Goal: Transaction & Acquisition: Purchase product/service

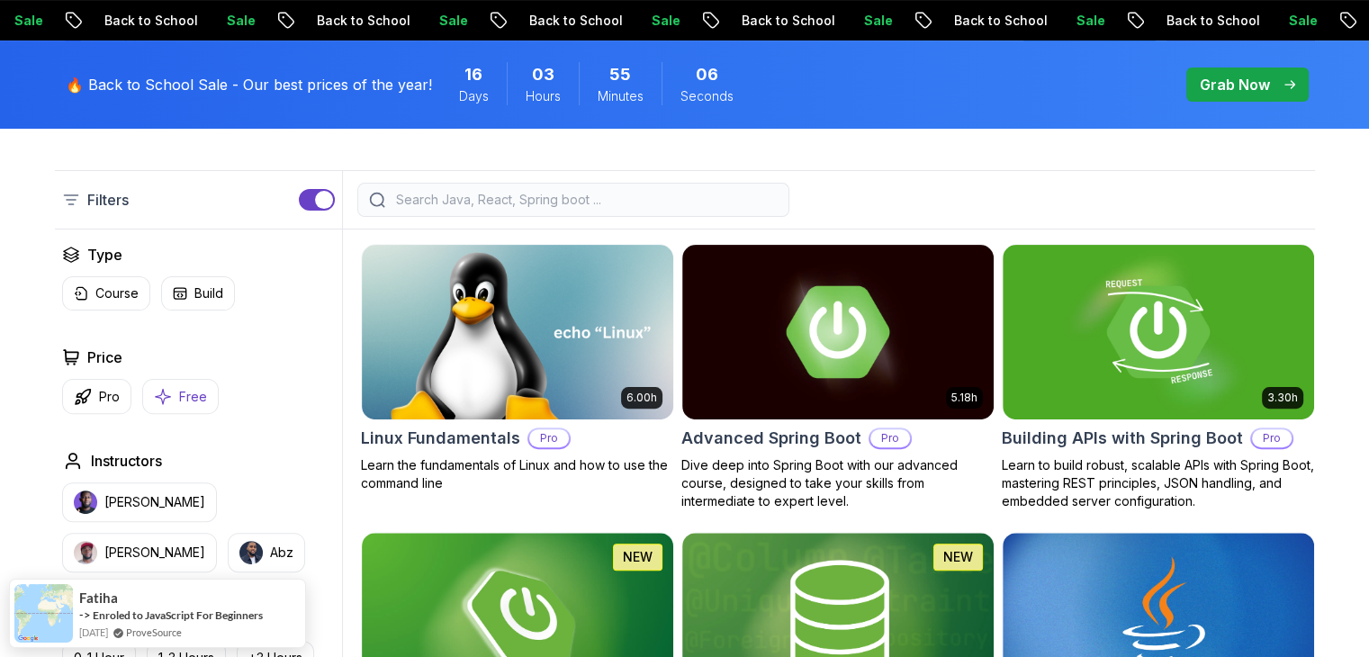
click at [191, 409] on button "Free" at bounding box center [180, 396] width 77 height 35
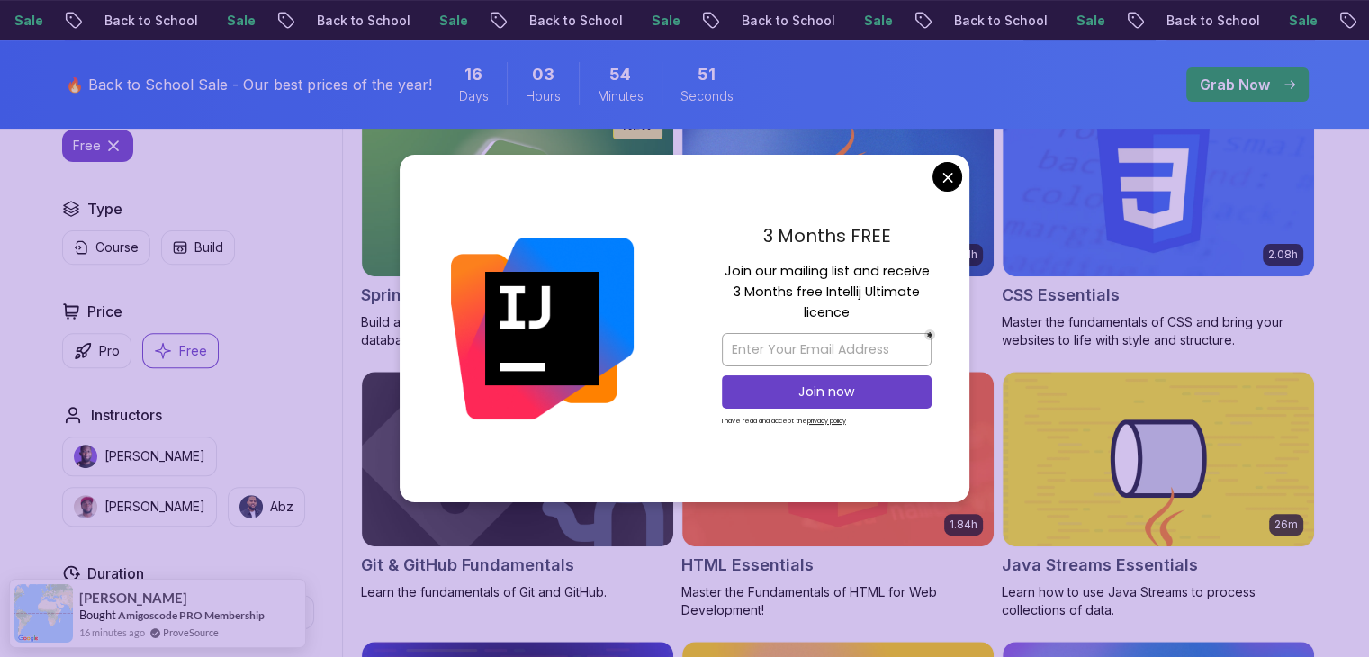
scroll to position [540, 0]
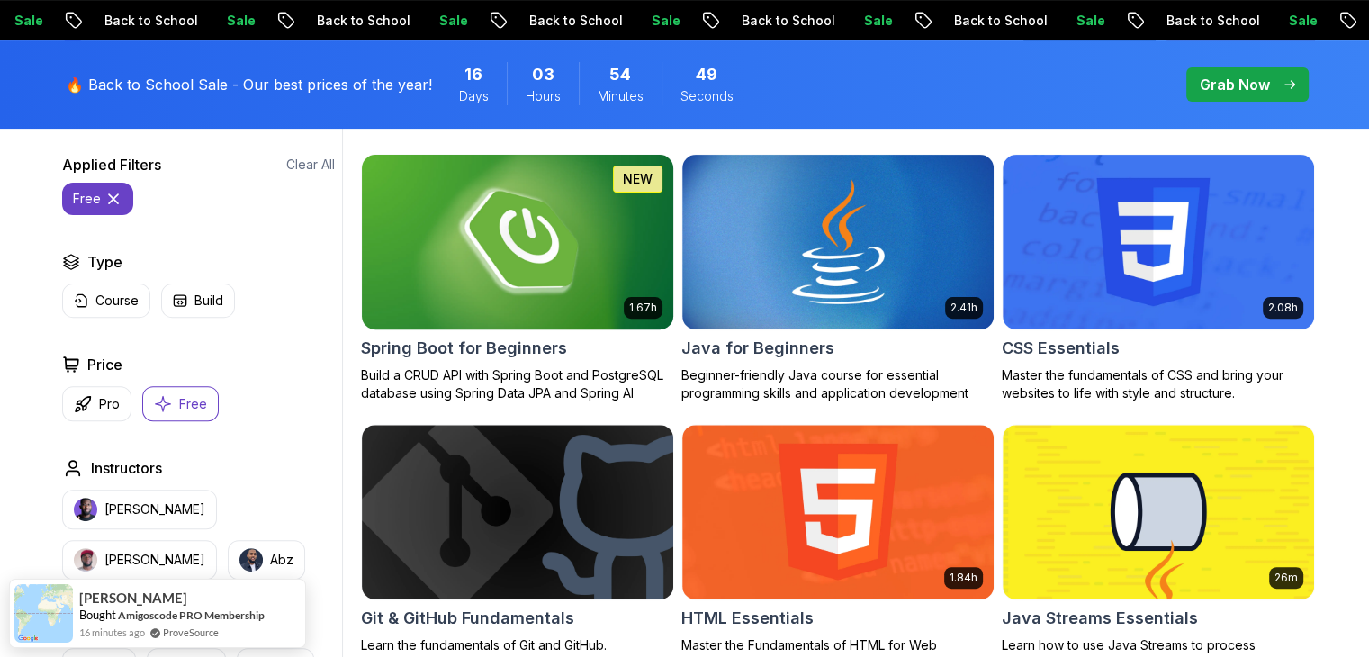
click at [505, 354] on h2 "Spring Boot for Beginners" at bounding box center [464, 348] width 206 height 25
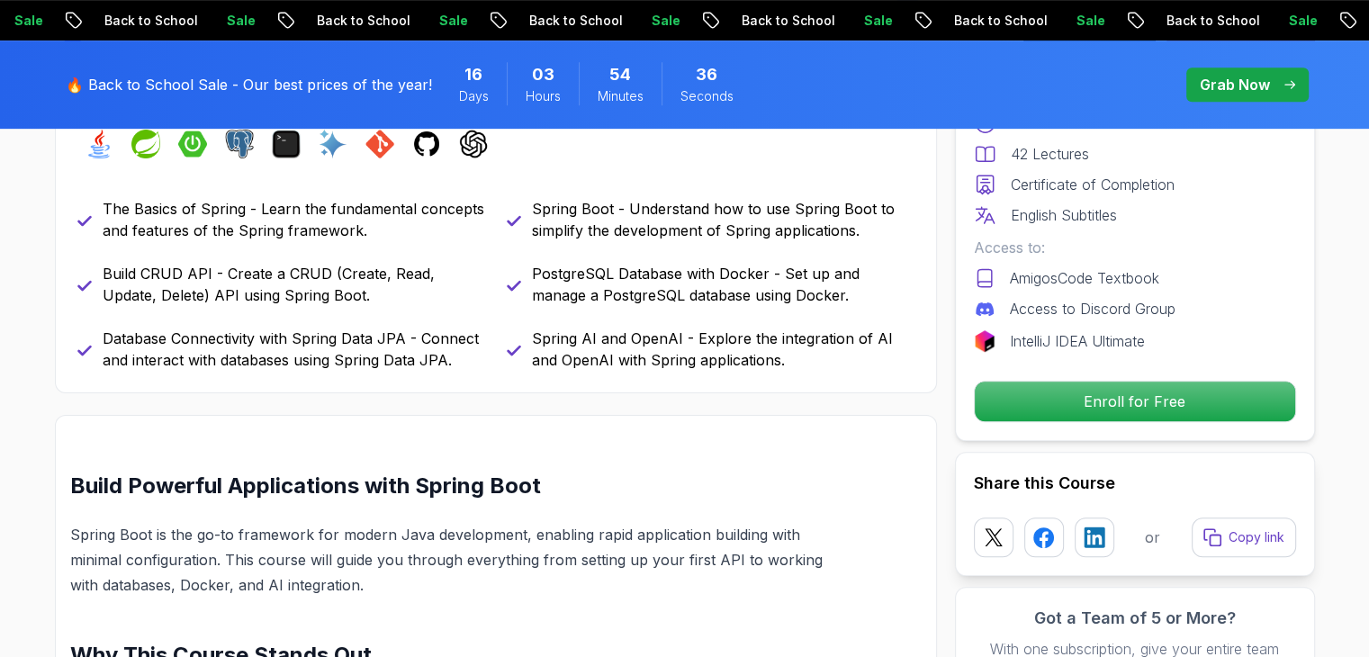
scroll to position [900, 0]
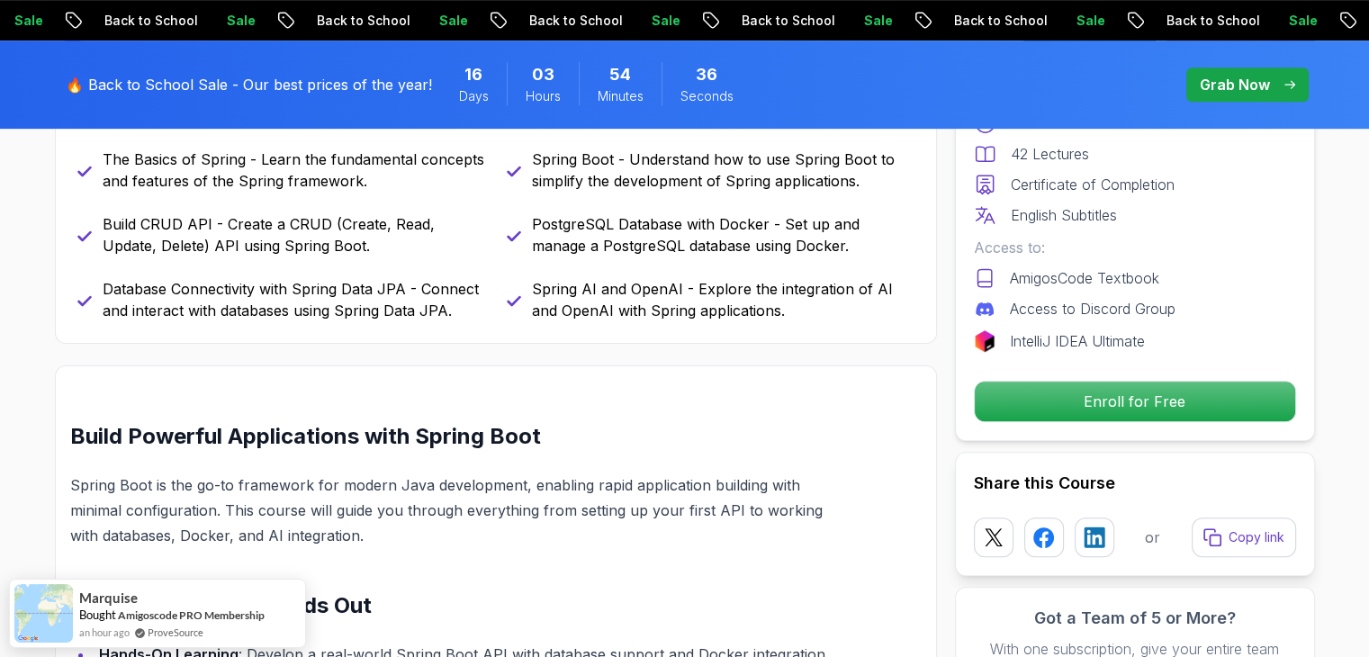
click at [424, 303] on p "Database Connectivity with Spring Data JPA - Connect and interact with database…" at bounding box center [294, 299] width 383 height 43
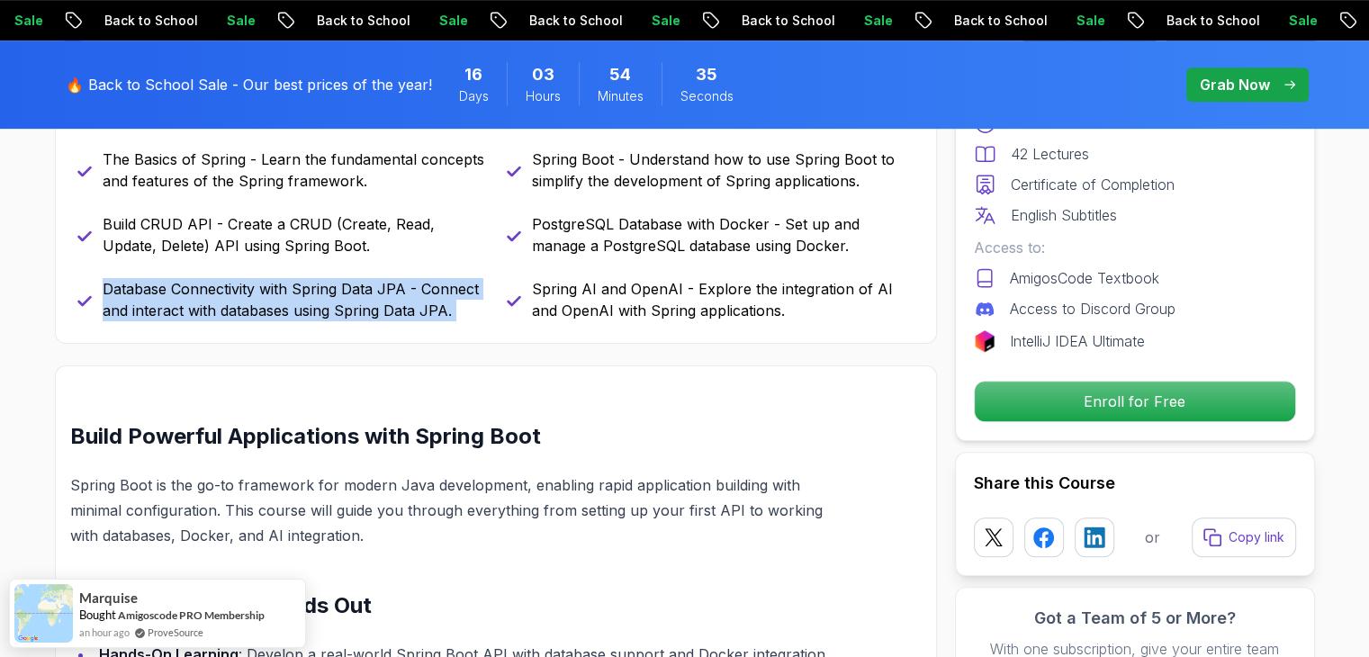
click at [424, 303] on p "Database Connectivity with Spring Data JPA - Connect and interact with database…" at bounding box center [294, 299] width 383 height 43
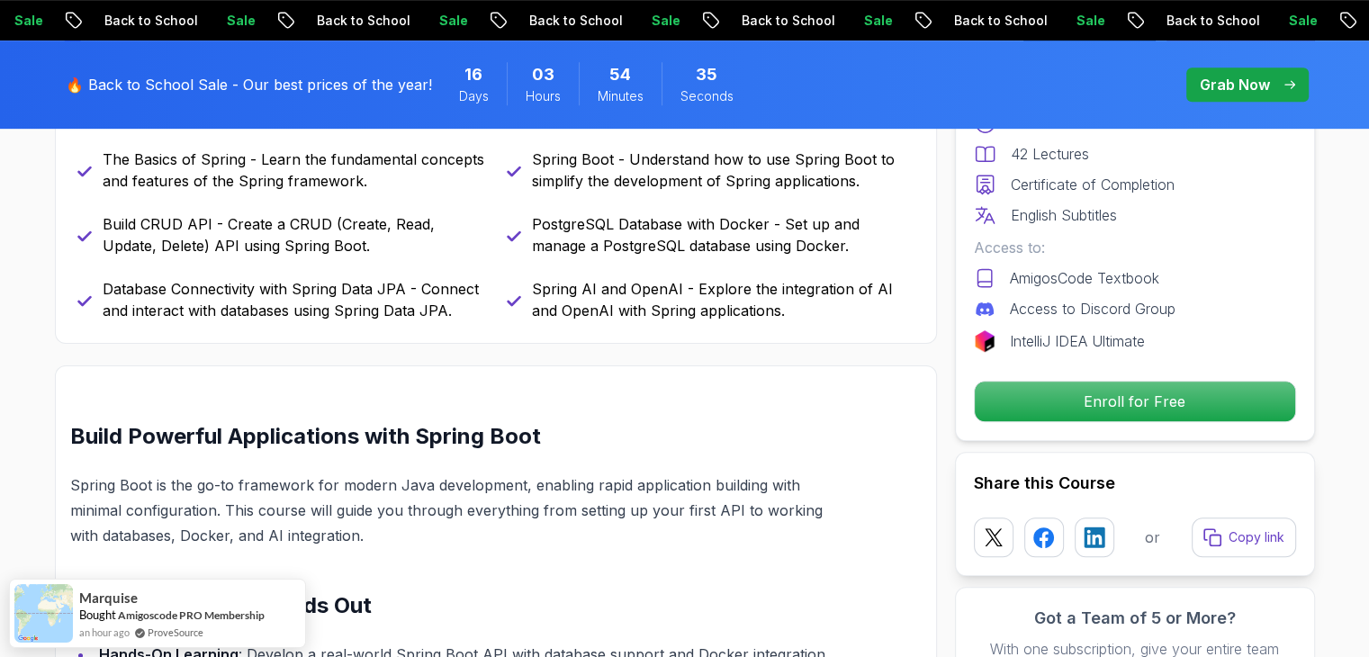
click at [580, 291] on p "Spring AI and OpenAI - Explore the integration of AI and OpenAI with Spring app…" at bounding box center [723, 299] width 383 height 43
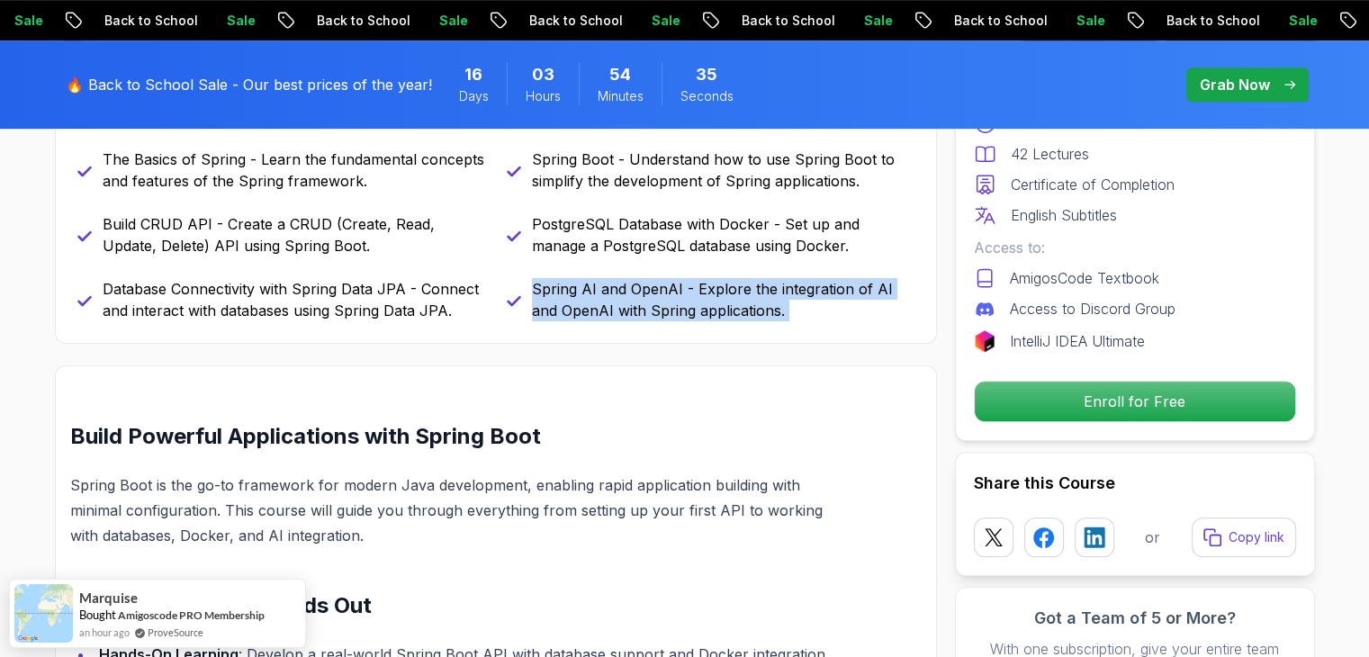
click at [580, 291] on p "Spring AI and OpenAI - Explore the integration of AI and OpenAI with Spring app…" at bounding box center [723, 299] width 383 height 43
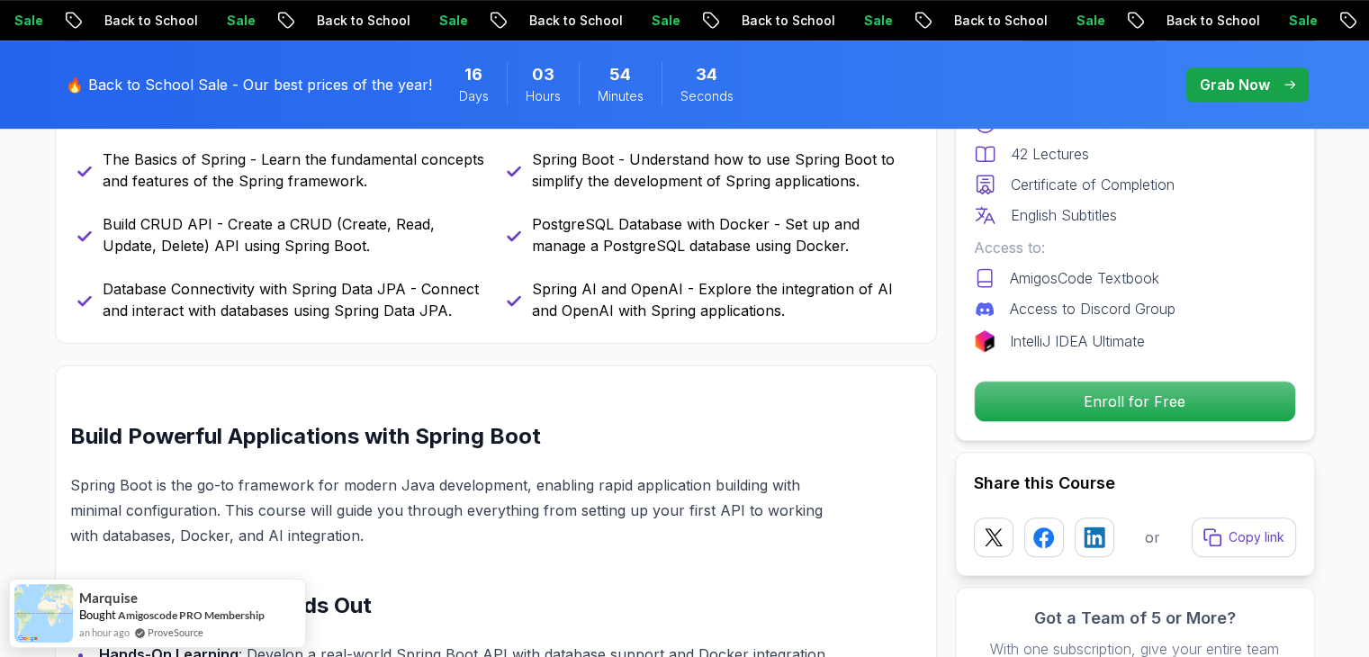
click at [641, 239] on p "PostgreSQL Database with Docker - Set up and manage a PostgreSQL database using…" at bounding box center [723, 234] width 383 height 43
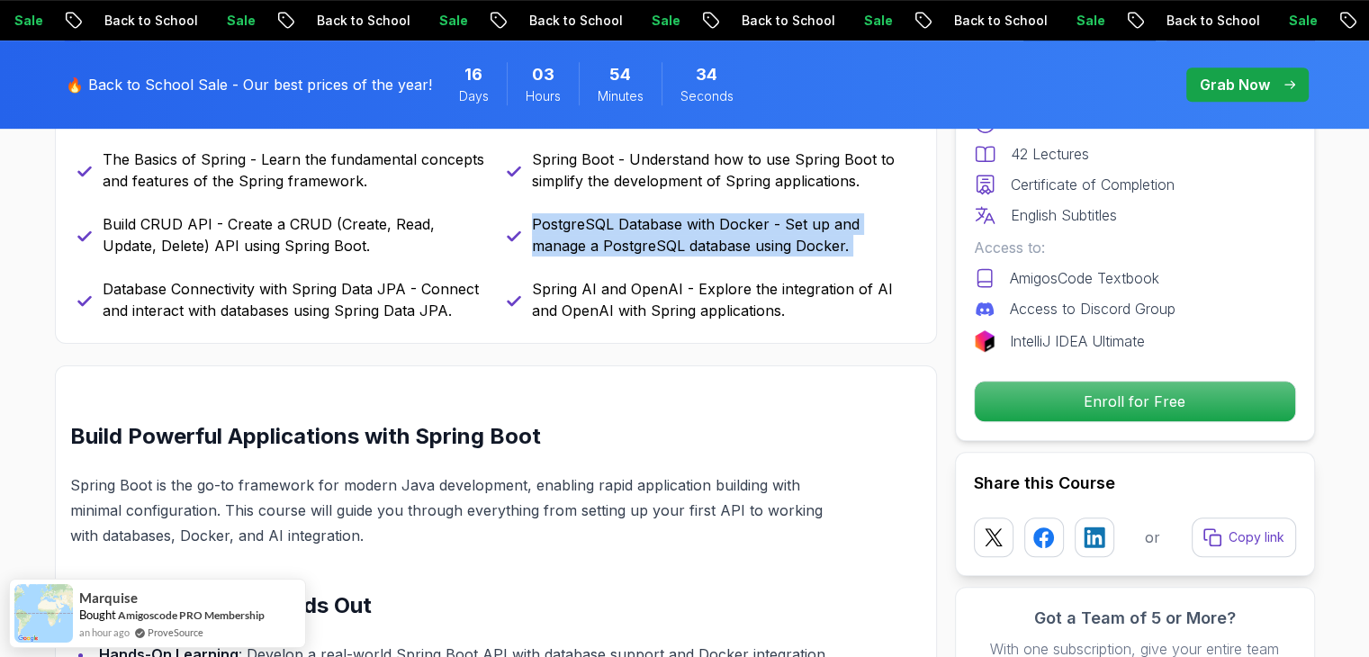
click at [641, 239] on p "PostgreSQL Database with Docker - Set up and manage a PostgreSQL database using…" at bounding box center [723, 234] width 383 height 43
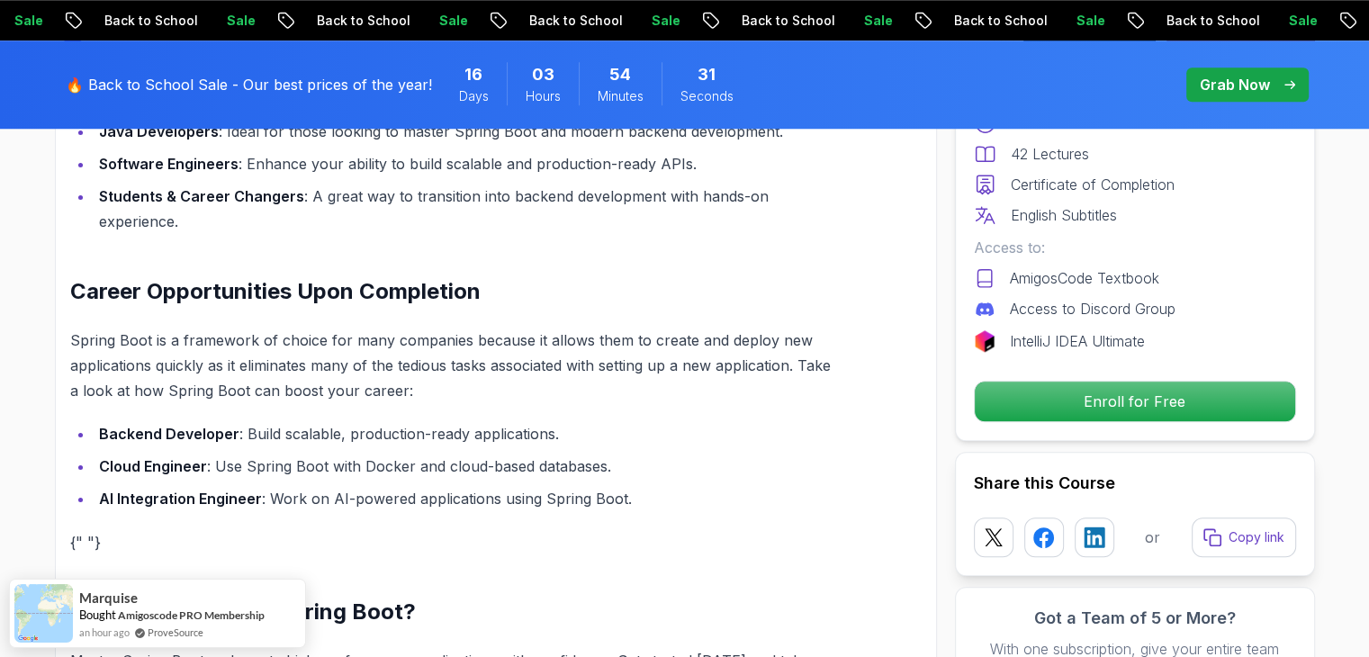
scroll to position [1800, 0]
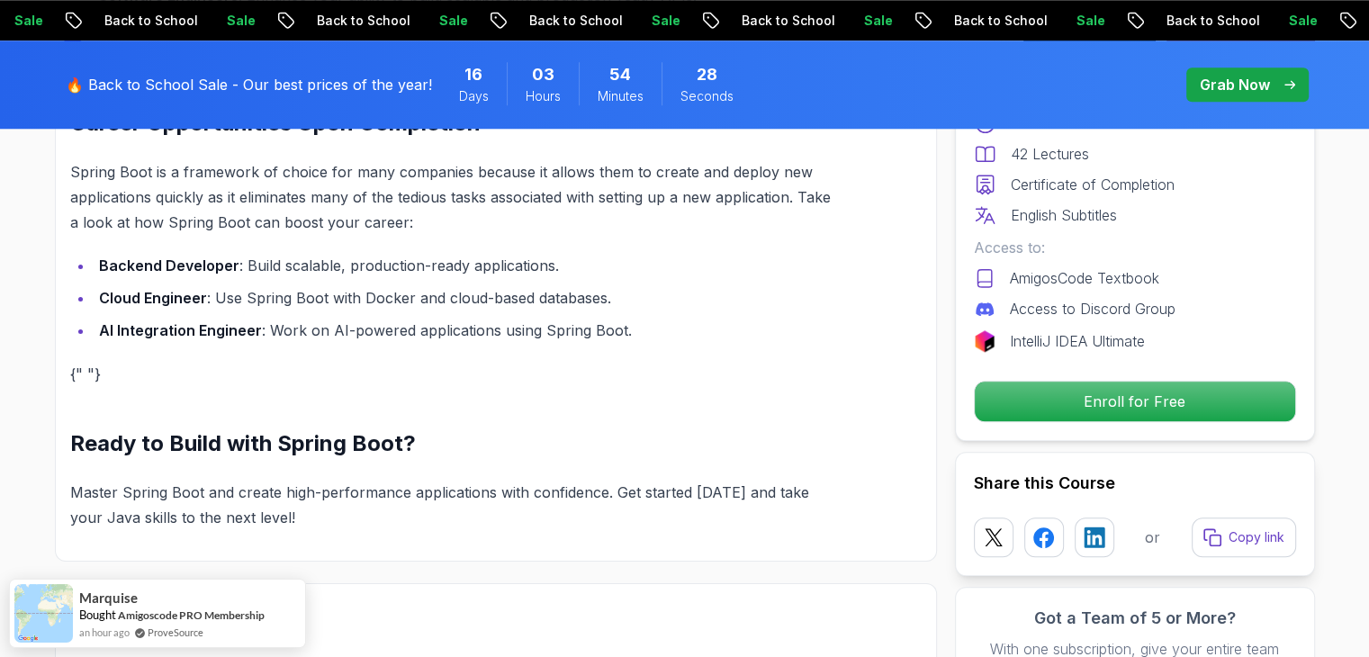
click at [482, 285] on li "Cloud Engineer : Use Spring Boot with Docker and cloud-based databases." at bounding box center [465, 297] width 743 height 25
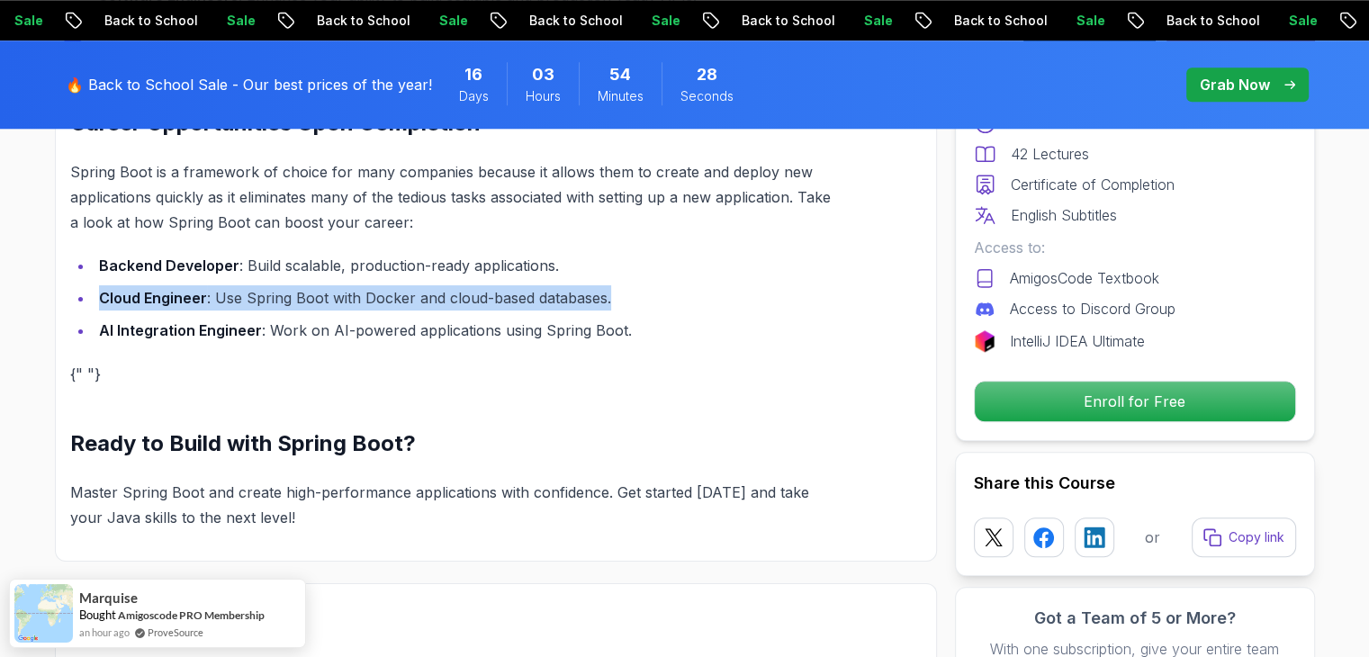
click at [482, 285] on li "Cloud Engineer : Use Spring Boot with Docker and cloud-based databases." at bounding box center [465, 297] width 743 height 25
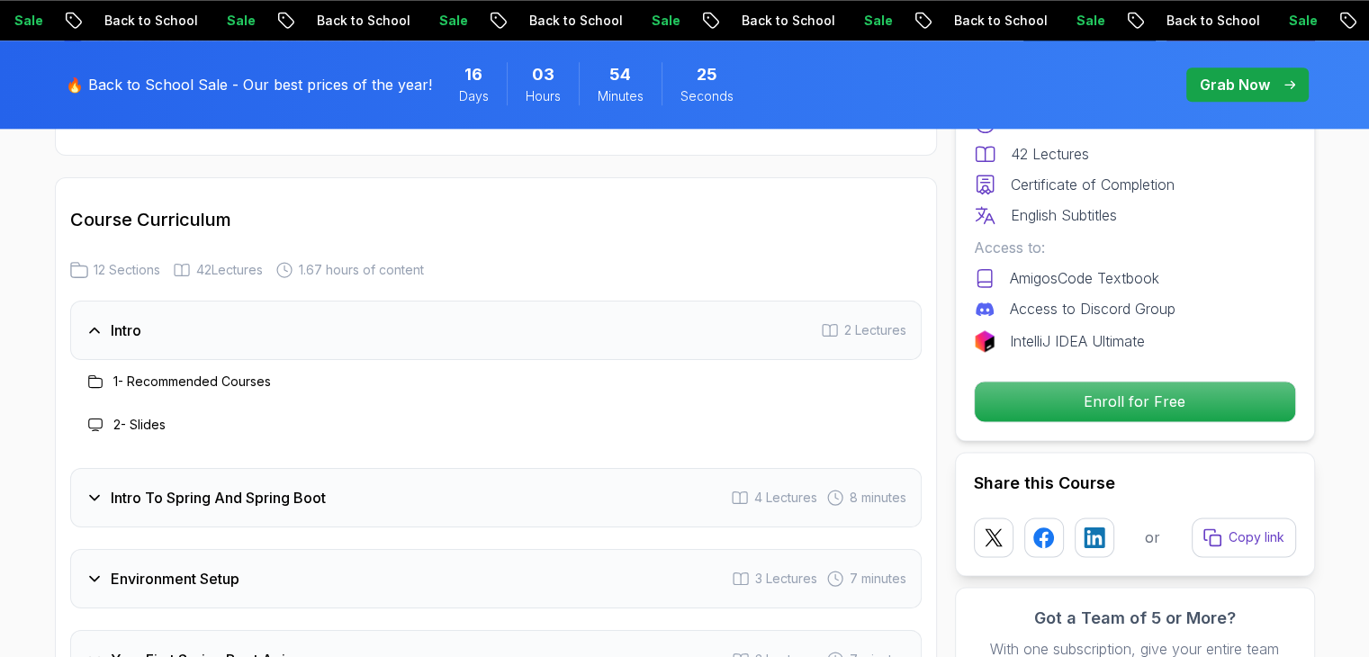
scroll to position [2250, 0]
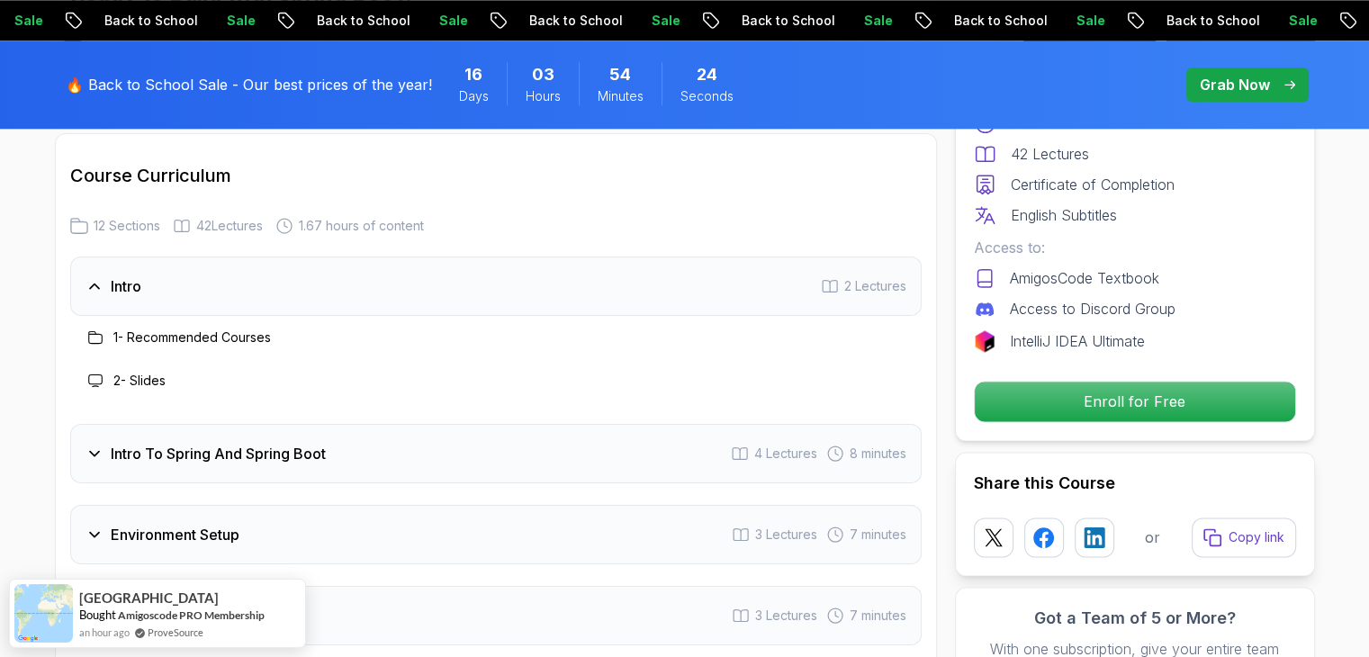
click at [89, 277] on icon at bounding box center [95, 286] width 18 height 18
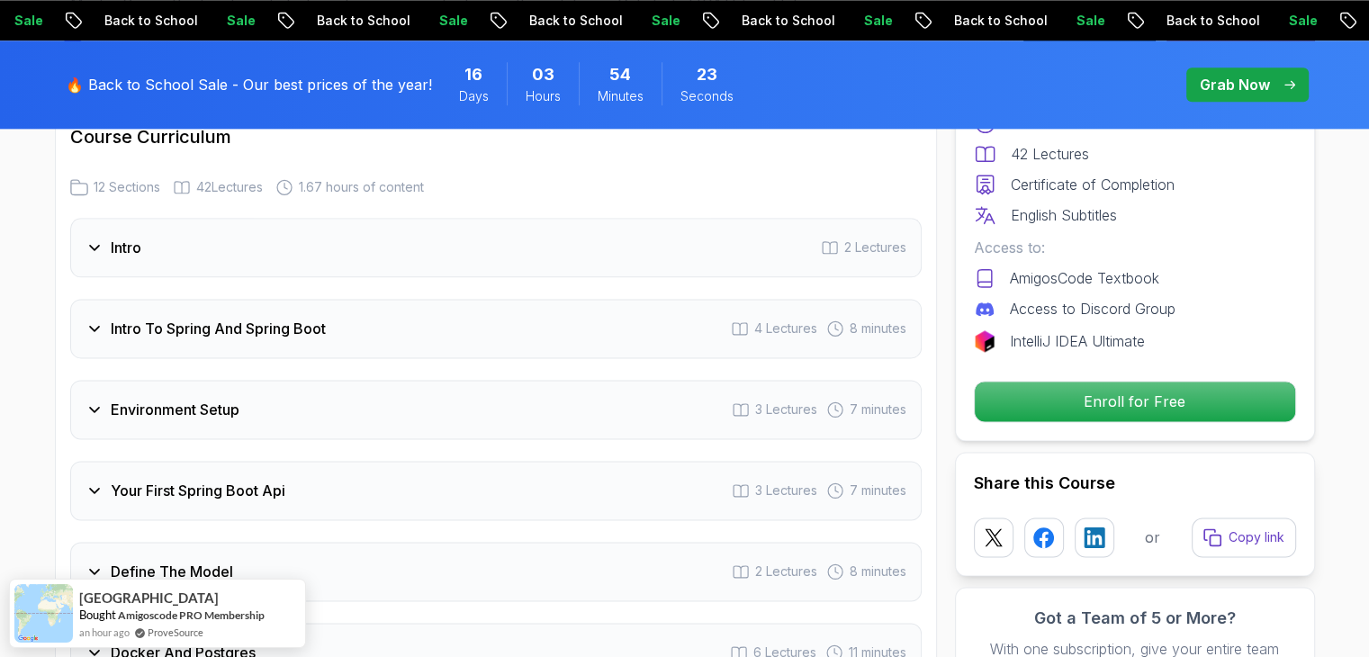
scroll to position [2341, 0]
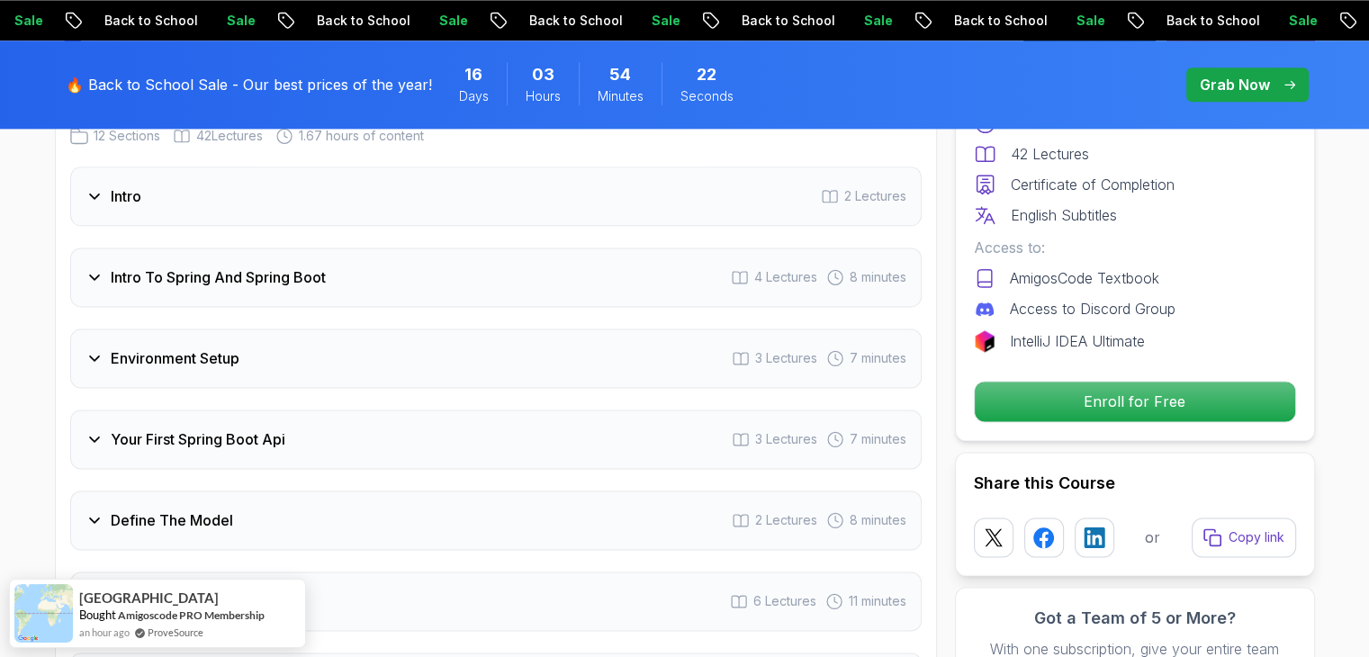
click at [122, 424] on div "Your First Spring Boot Api 3 Lectures 7 minutes" at bounding box center [496, 439] width 852 height 59
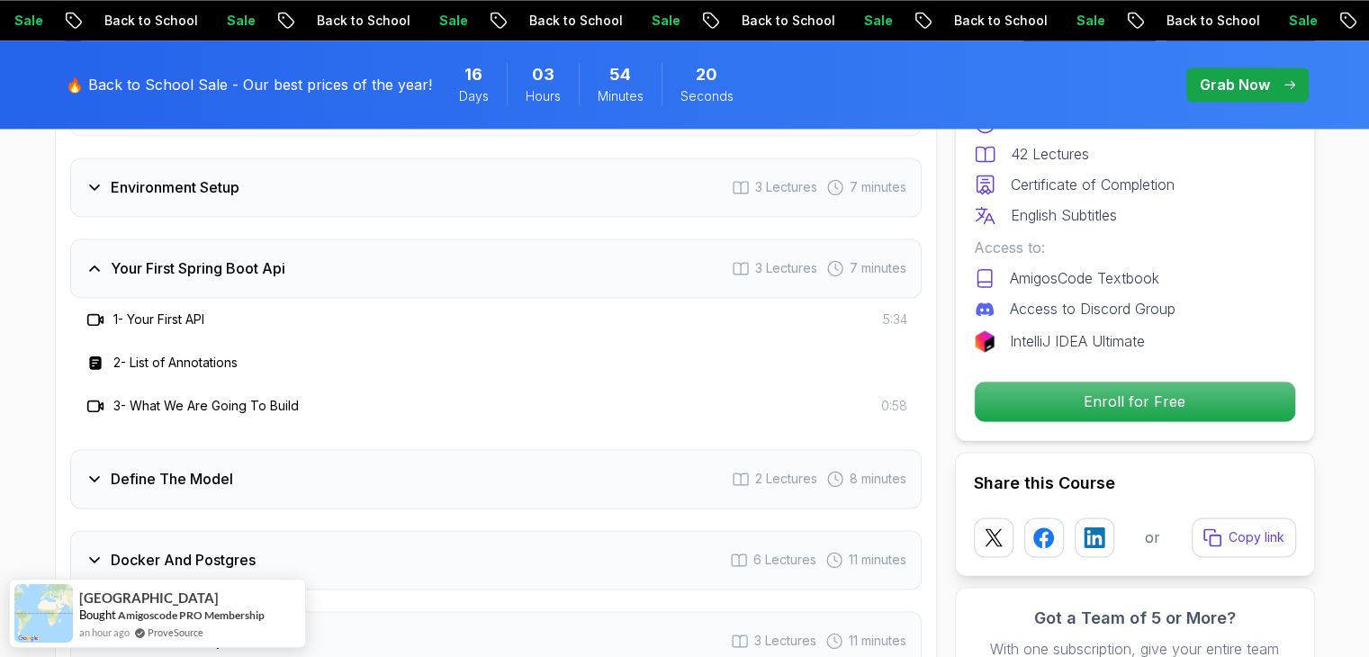
scroll to position [2521, 0]
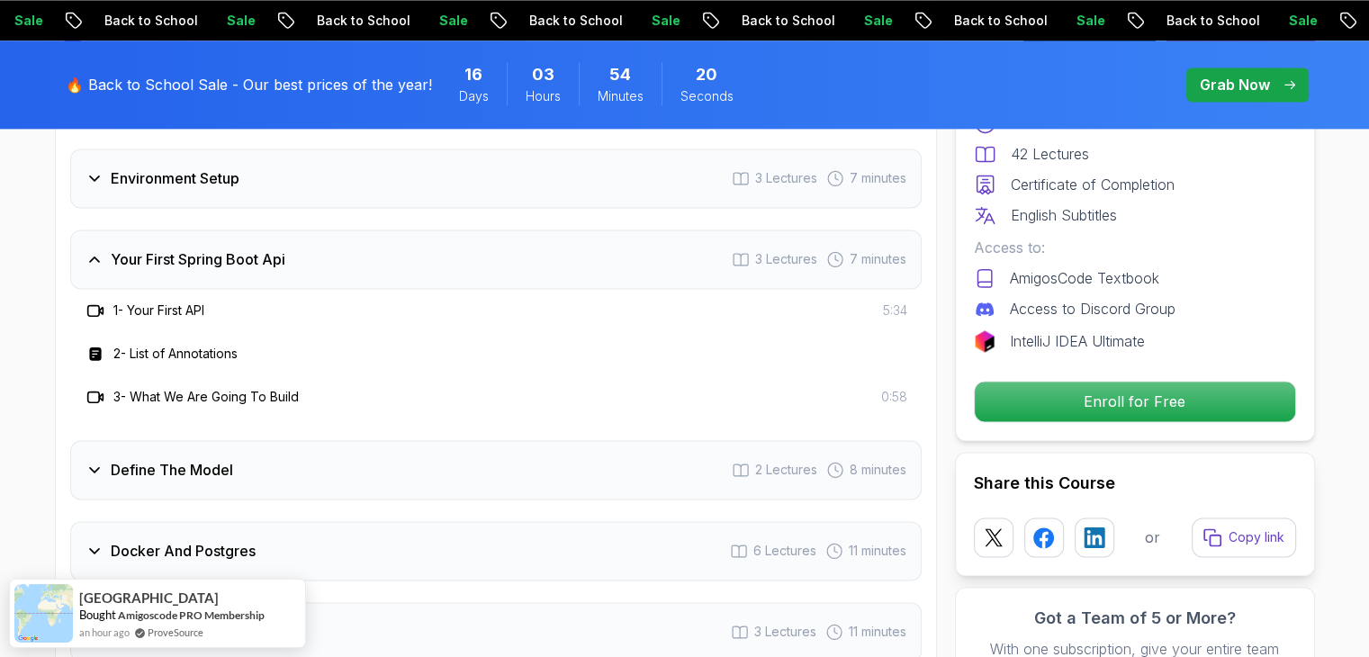
click at [195, 248] on div "Your First Spring Boot Api 3 Lectures 7 minutes" at bounding box center [496, 259] width 852 height 59
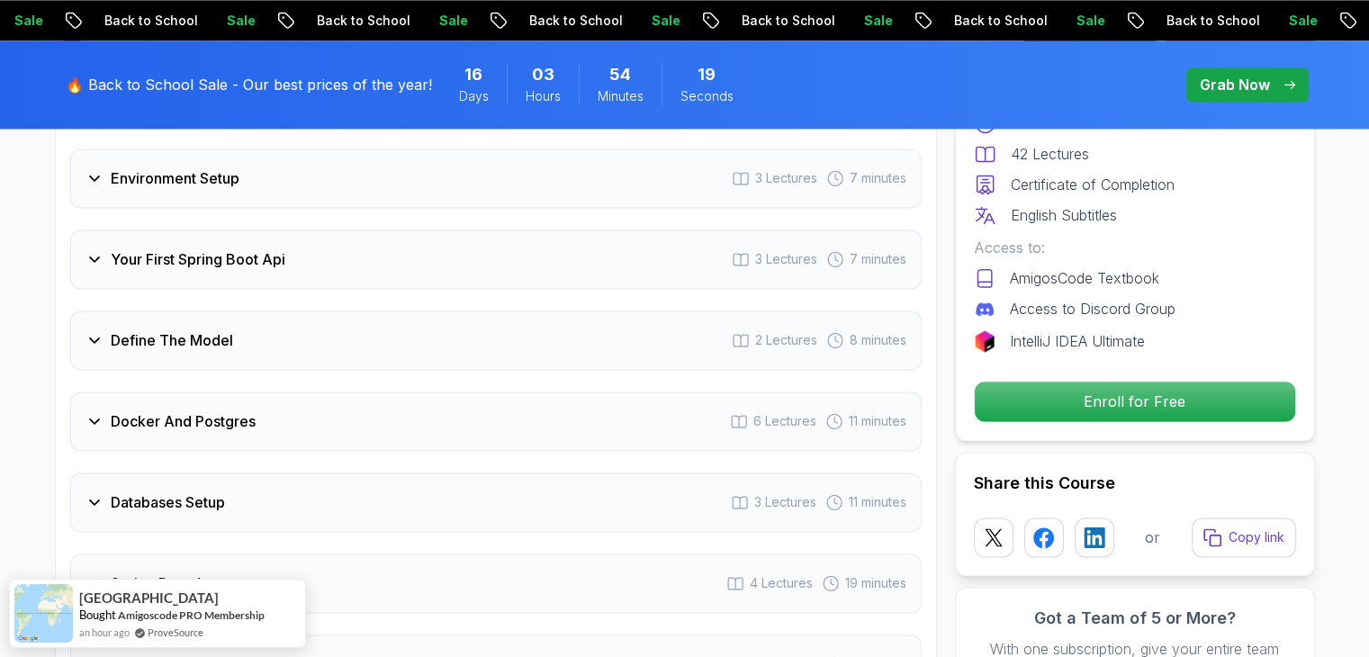
click at [202, 329] on h3 "Define The Model" at bounding box center [172, 340] width 122 height 22
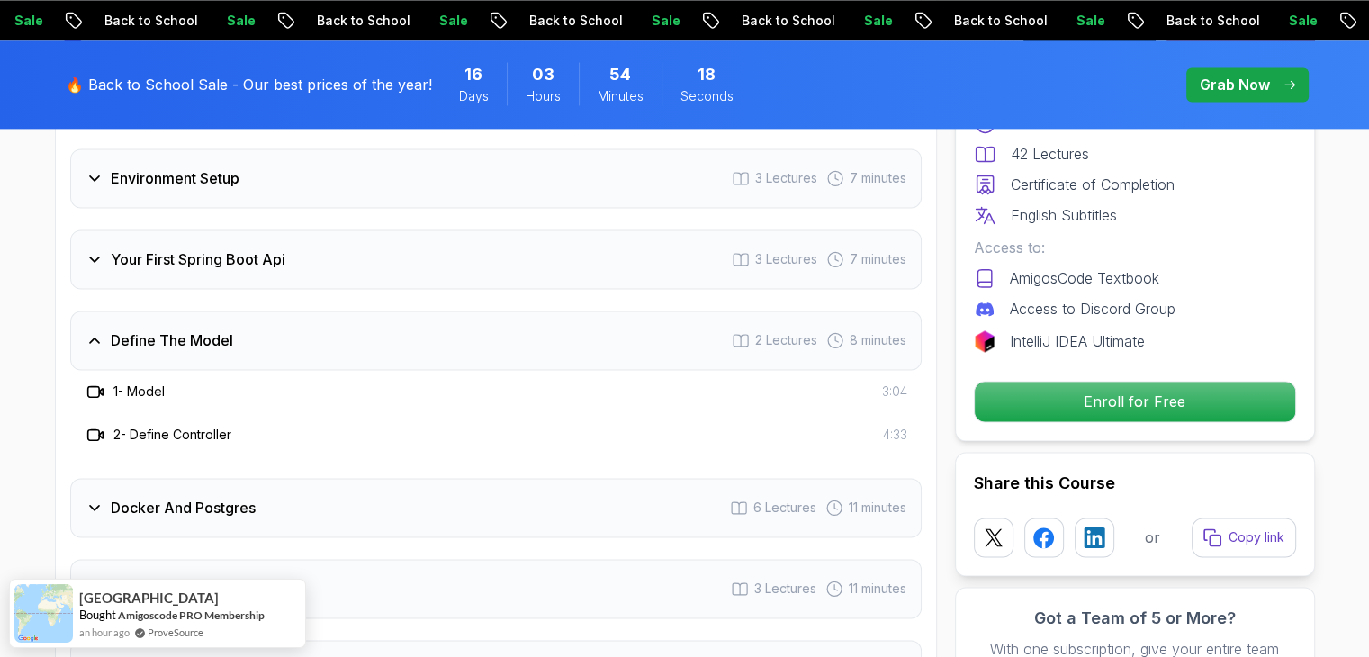
click at [207, 329] on h3 "Define The Model" at bounding box center [172, 340] width 122 height 22
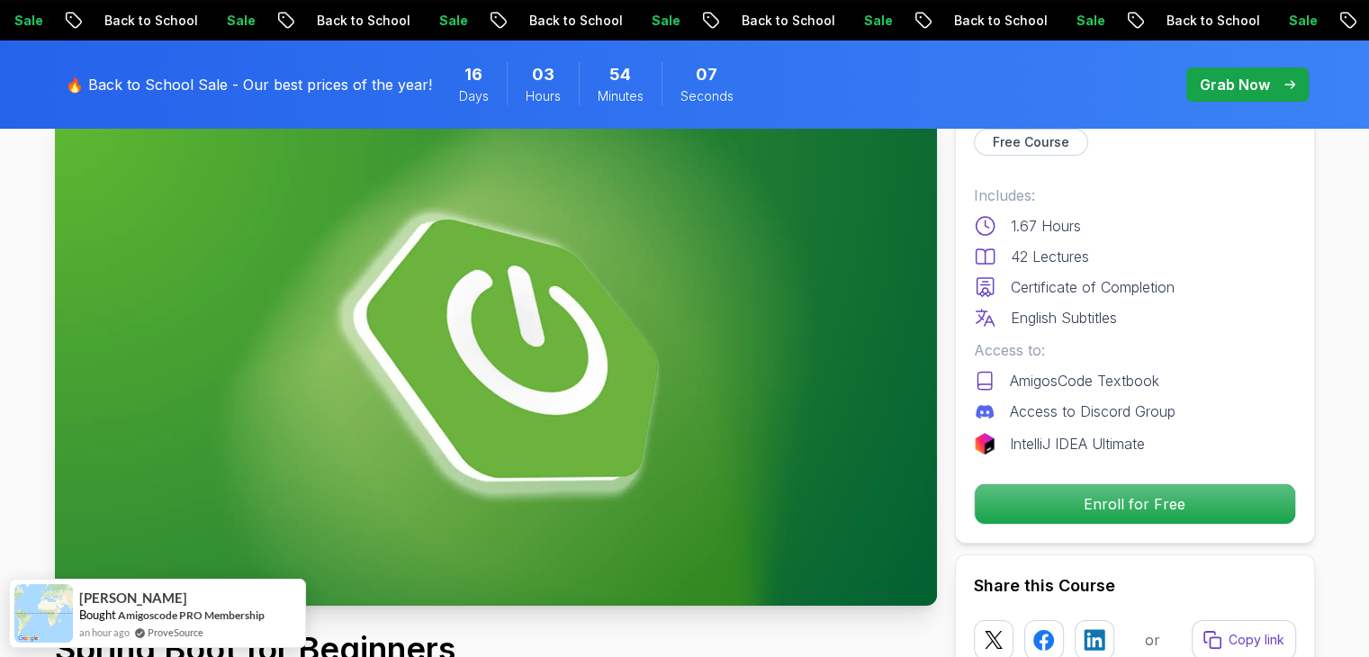
scroll to position [0, 0]
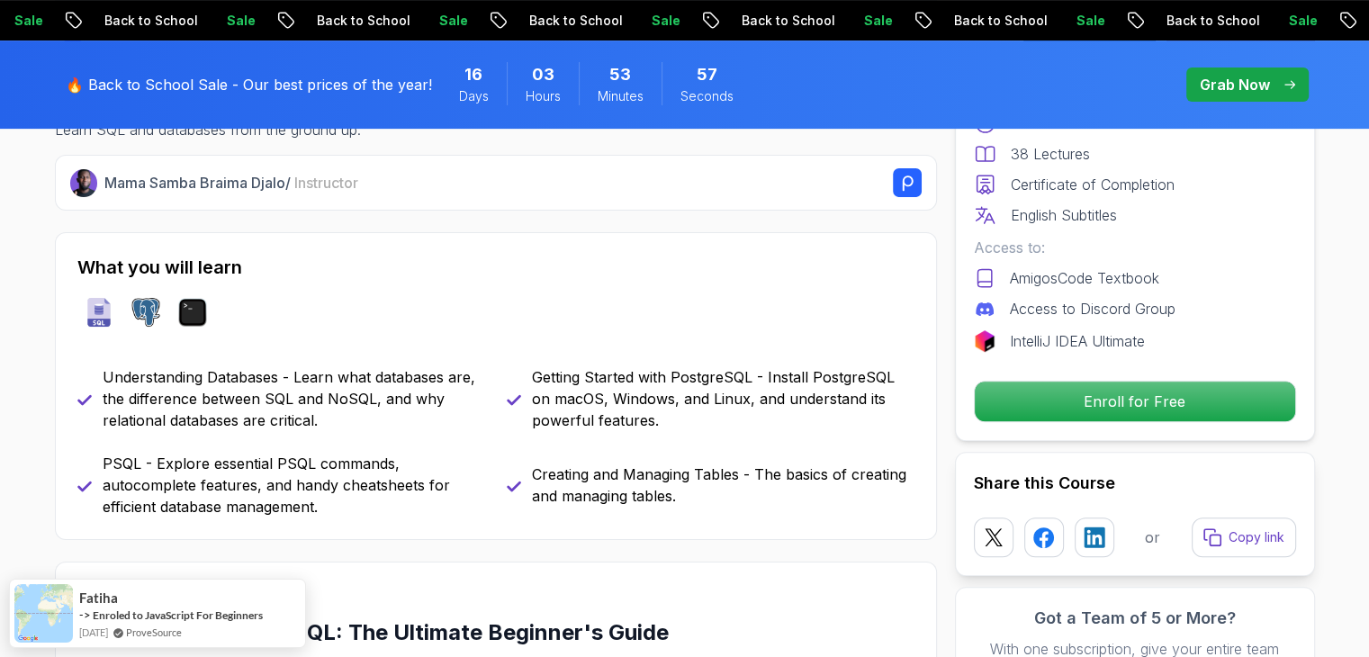
scroll to position [720, 0]
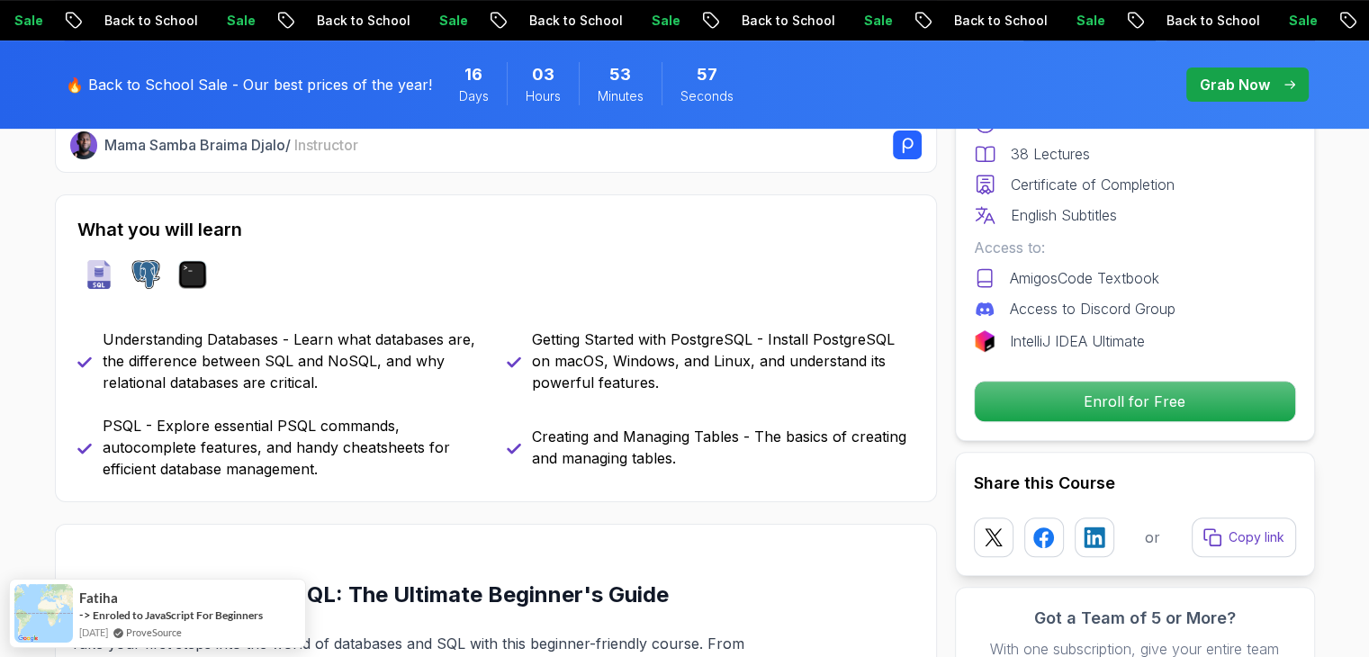
click at [341, 372] on p "Understanding Databases - Learn what databases are, the difference between SQL …" at bounding box center [294, 361] width 383 height 65
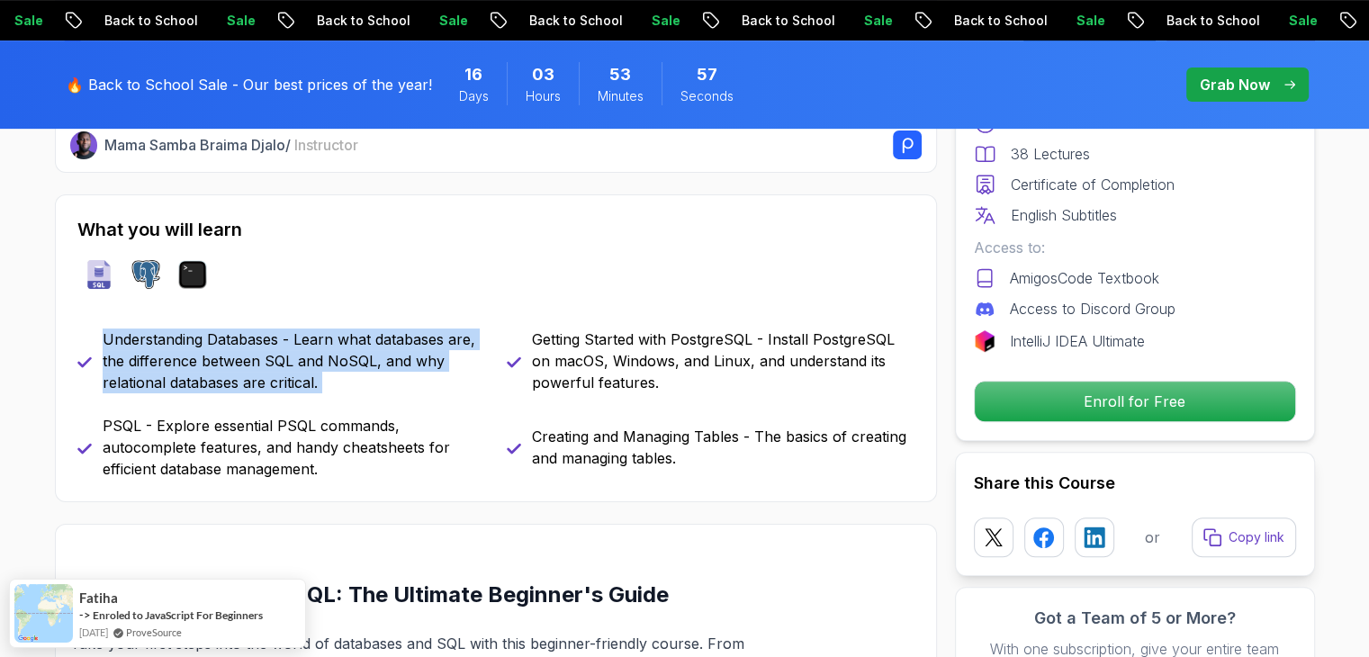
click at [341, 372] on p "Understanding Databases - Learn what databases are, the difference between SQL …" at bounding box center [294, 361] width 383 height 65
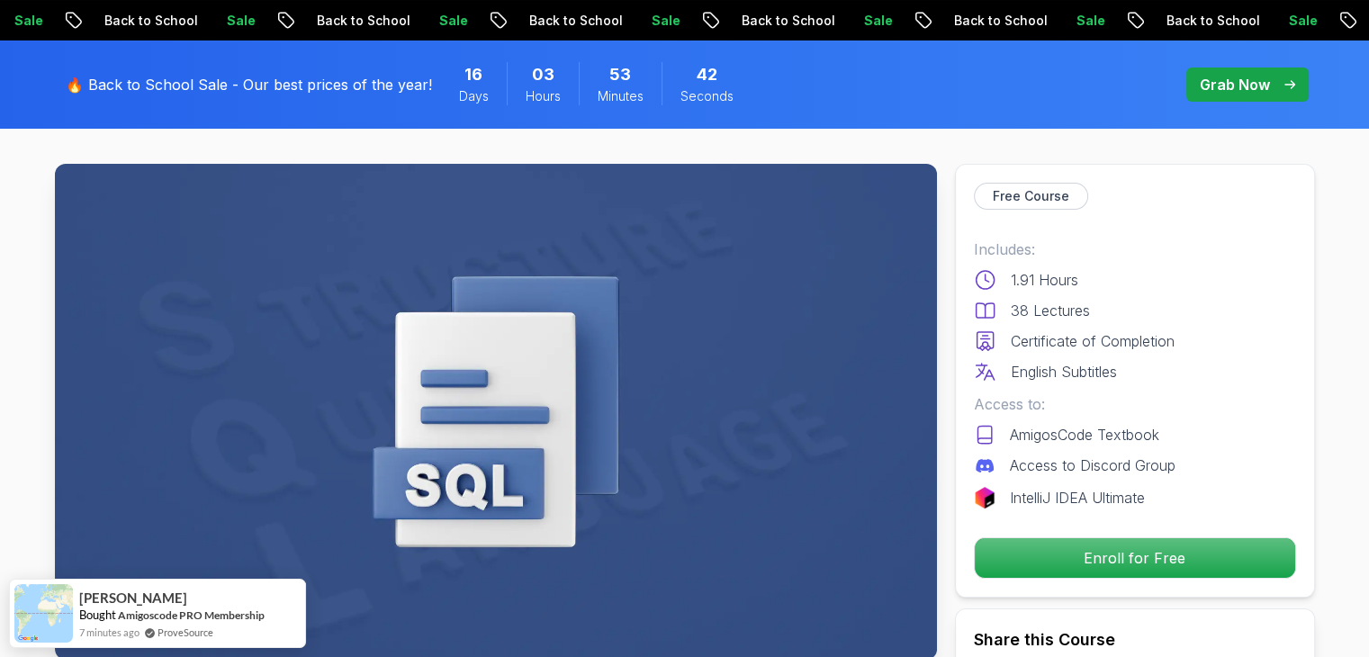
scroll to position [0, 0]
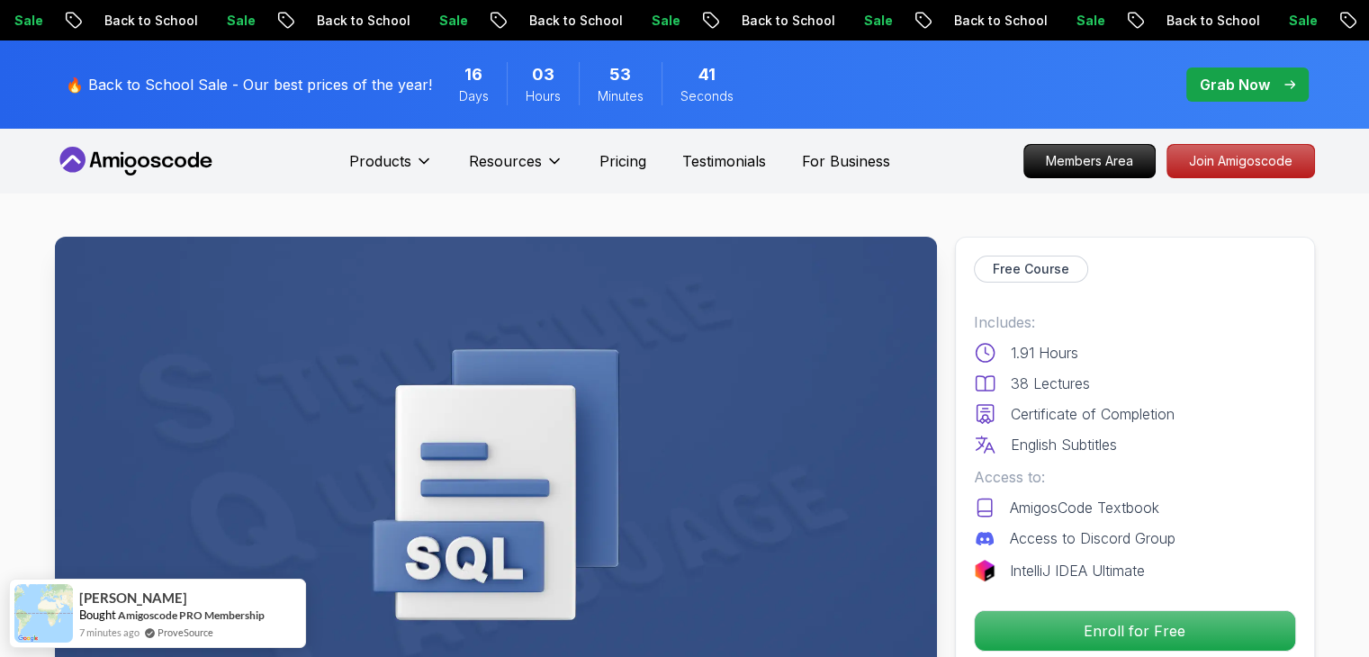
click at [999, 273] on p "Free Course" at bounding box center [1031, 269] width 77 height 18
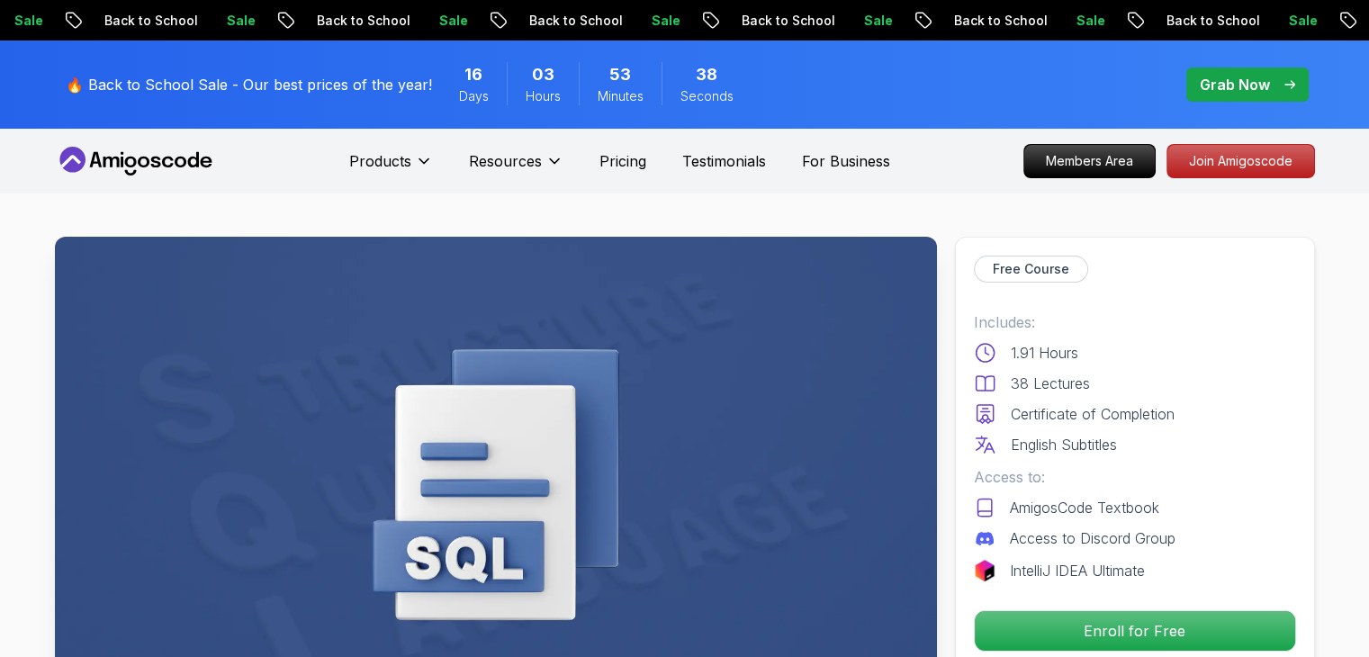
click at [122, 166] on icon at bounding box center [122, 162] width 3 height 11
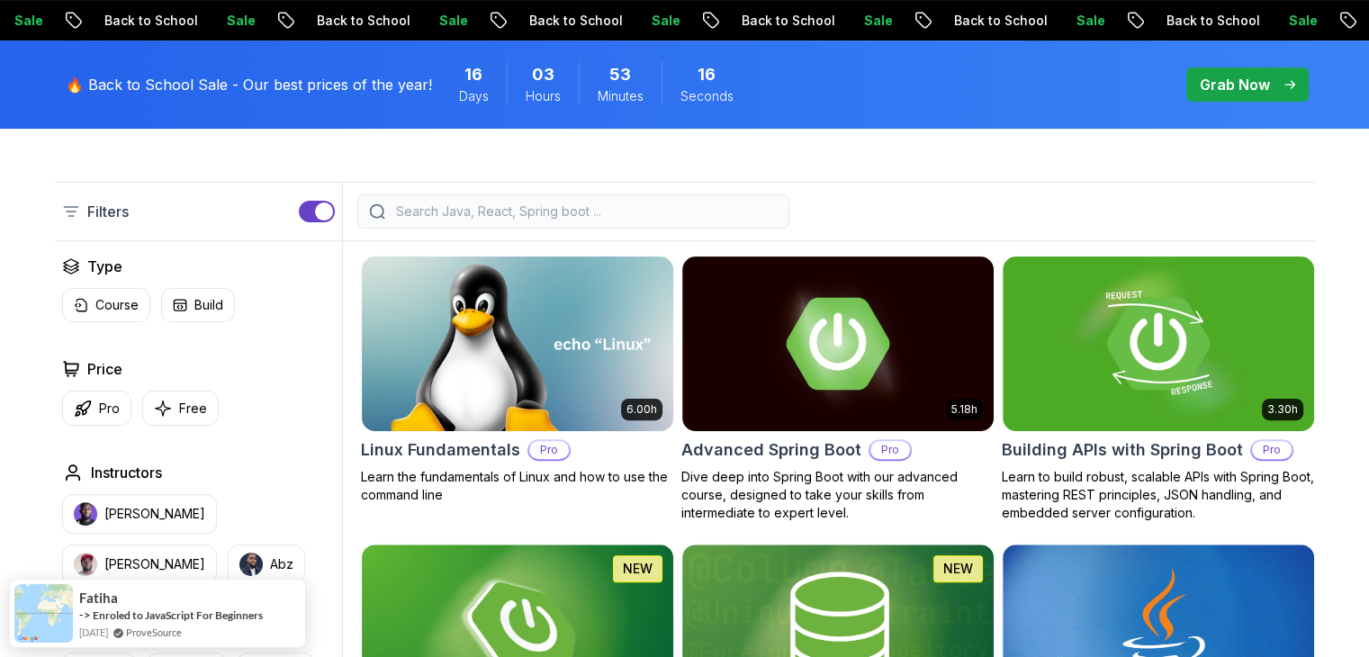
scroll to position [540, 0]
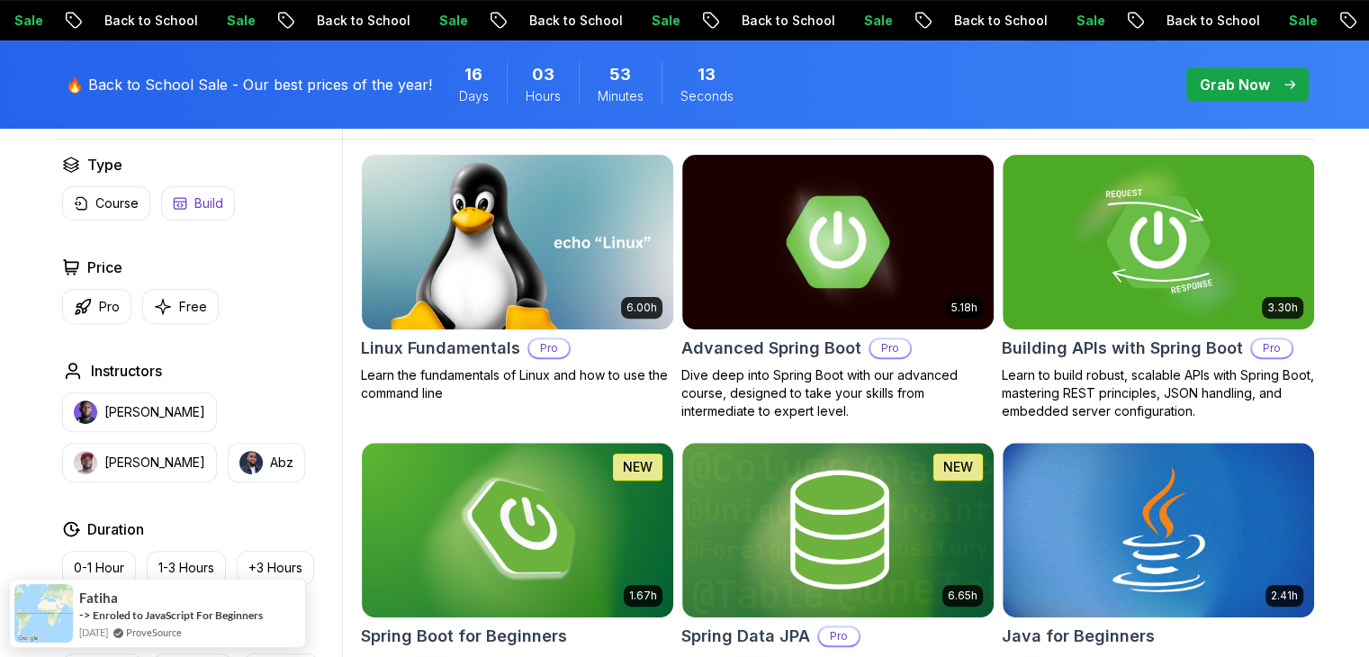
click at [187, 203] on button "Build" at bounding box center [198, 203] width 74 height 34
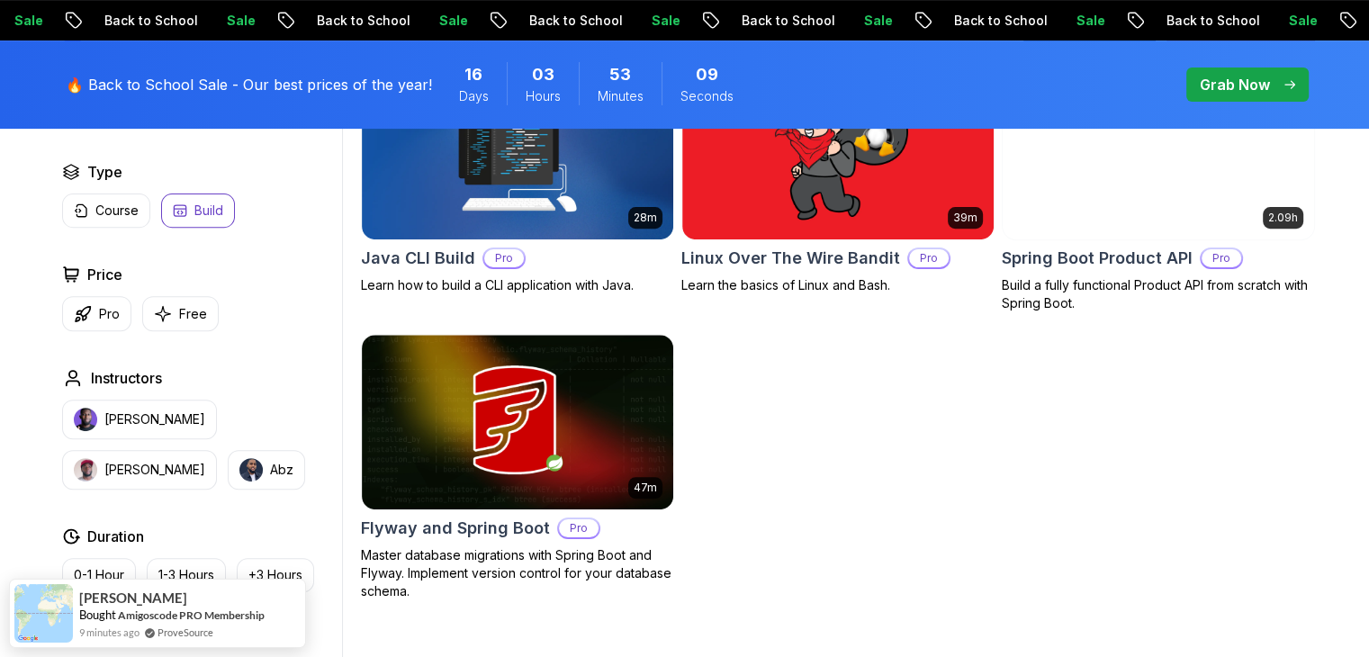
scroll to position [540, 0]
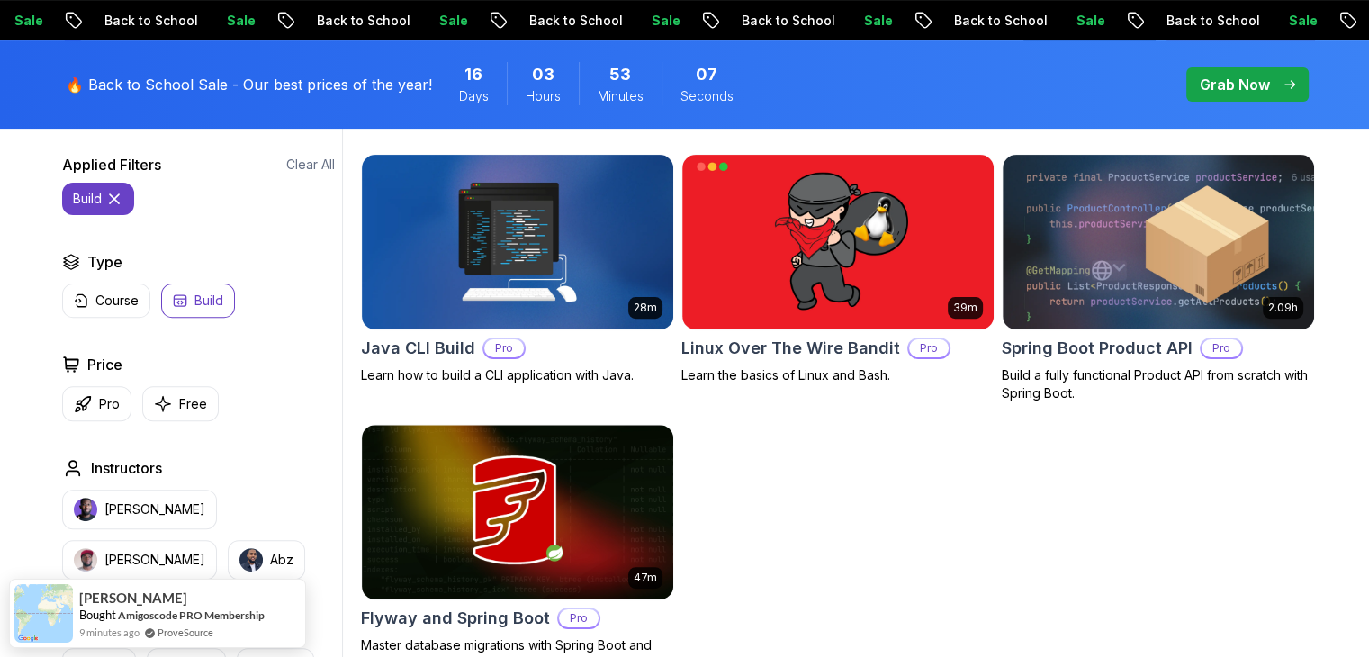
click at [196, 285] on button "Build" at bounding box center [198, 301] width 74 height 34
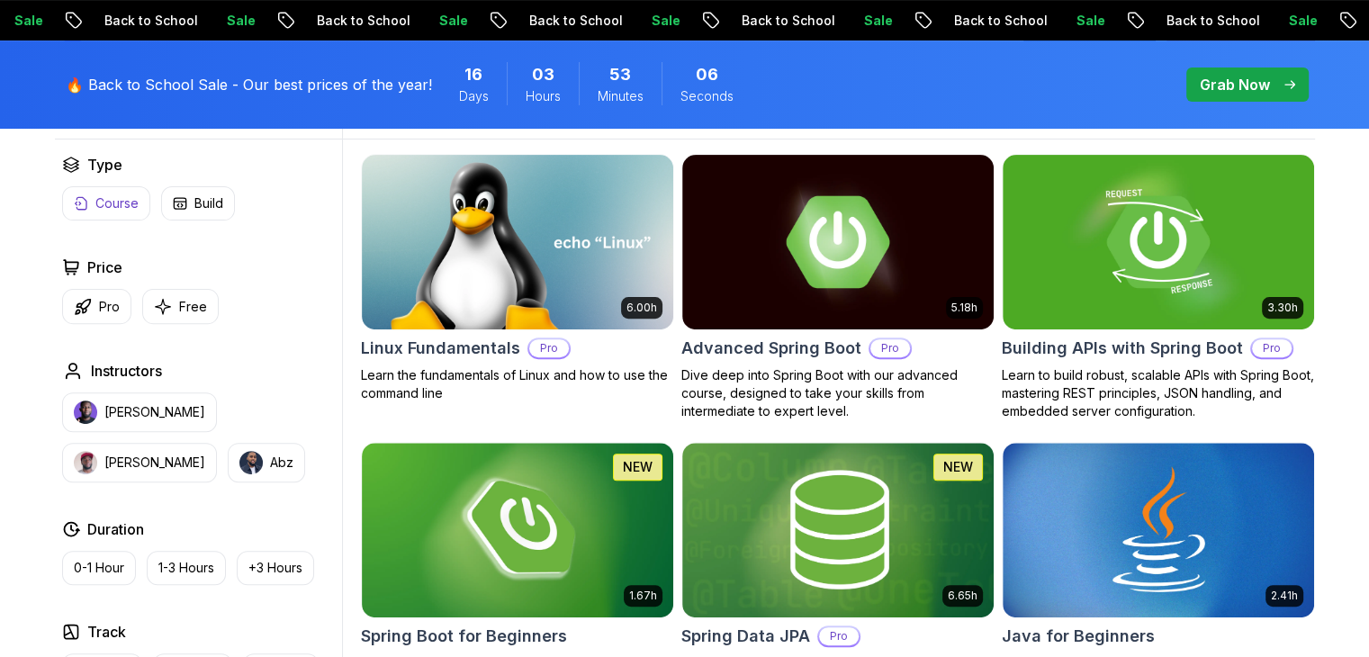
click at [125, 207] on p "Course" at bounding box center [116, 203] width 43 height 18
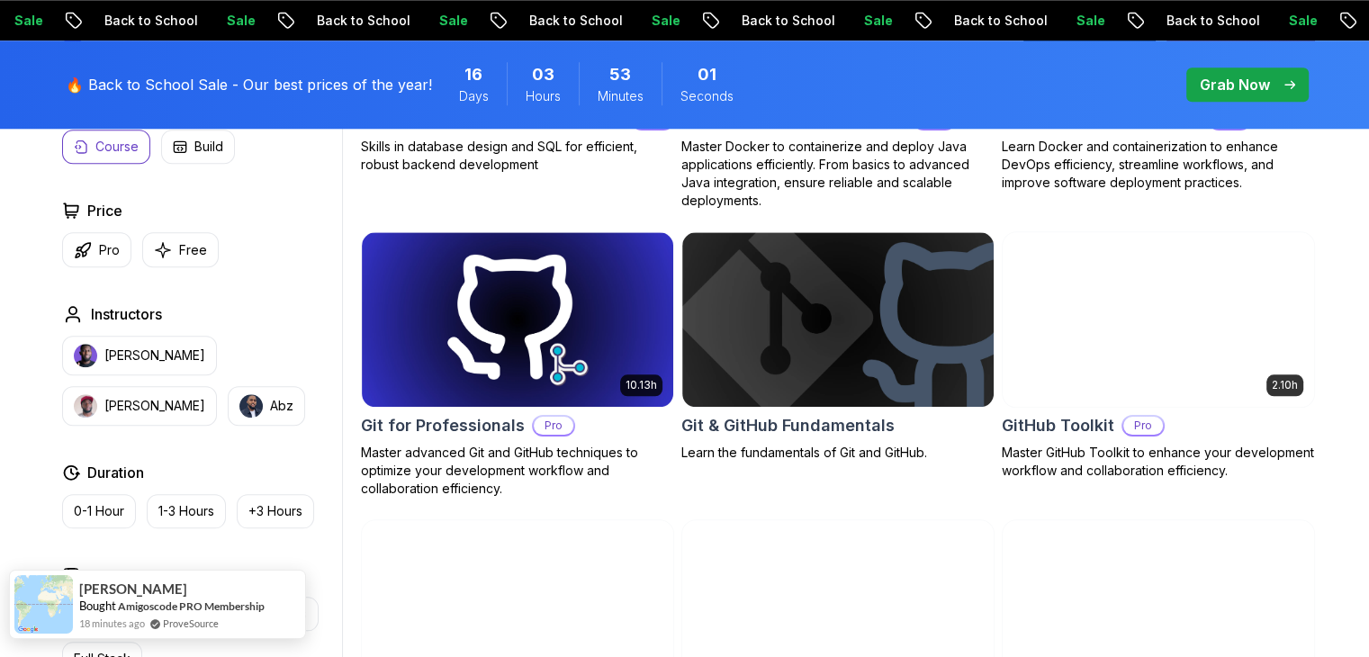
scroll to position [1890, 0]
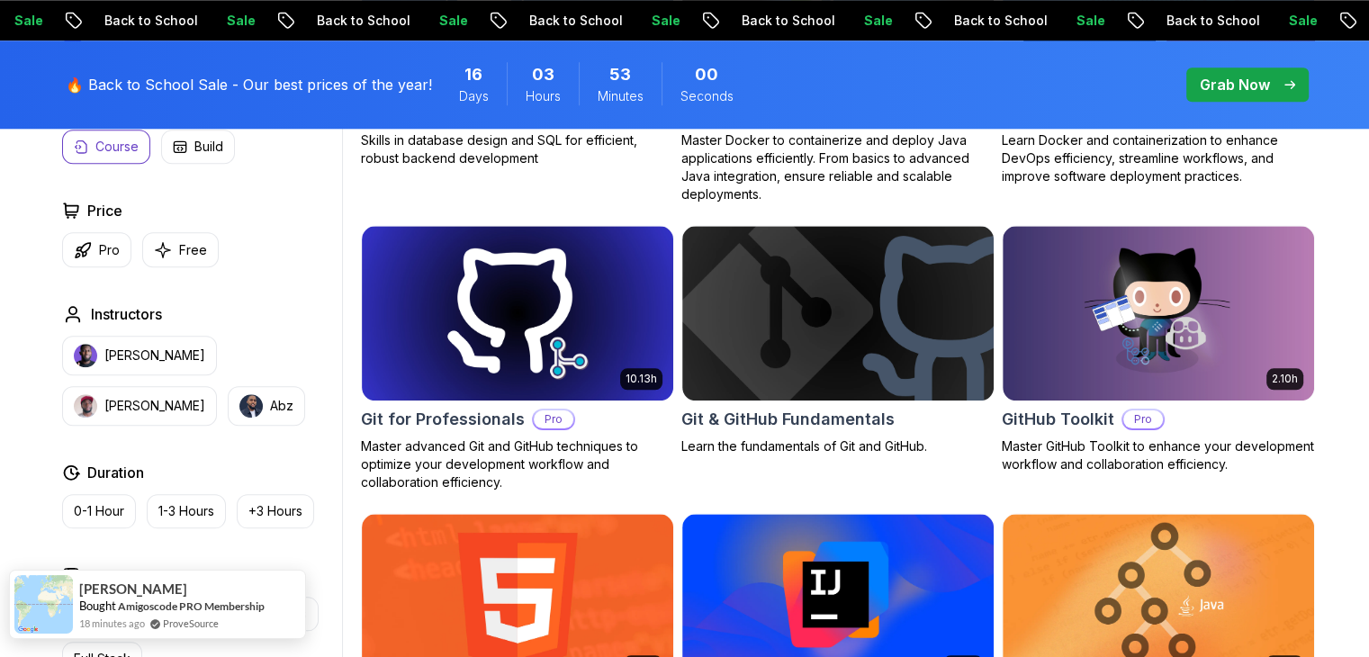
click at [173, 634] on div "Rajesh Bought Amigoscode PRO Membership 18 minutes ago ProveSource" at bounding box center [139, 605] width 259 height 68
drag, startPoint x: 293, startPoint y: 587, endPoint x: 35, endPoint y: 590, distance: 257.5
click at [147, 588] on div "Rajesh Bought Amigoscode PRO Membership 18 minutes ago ProveSource" at bounding box center [157, 604] width 297 height 69
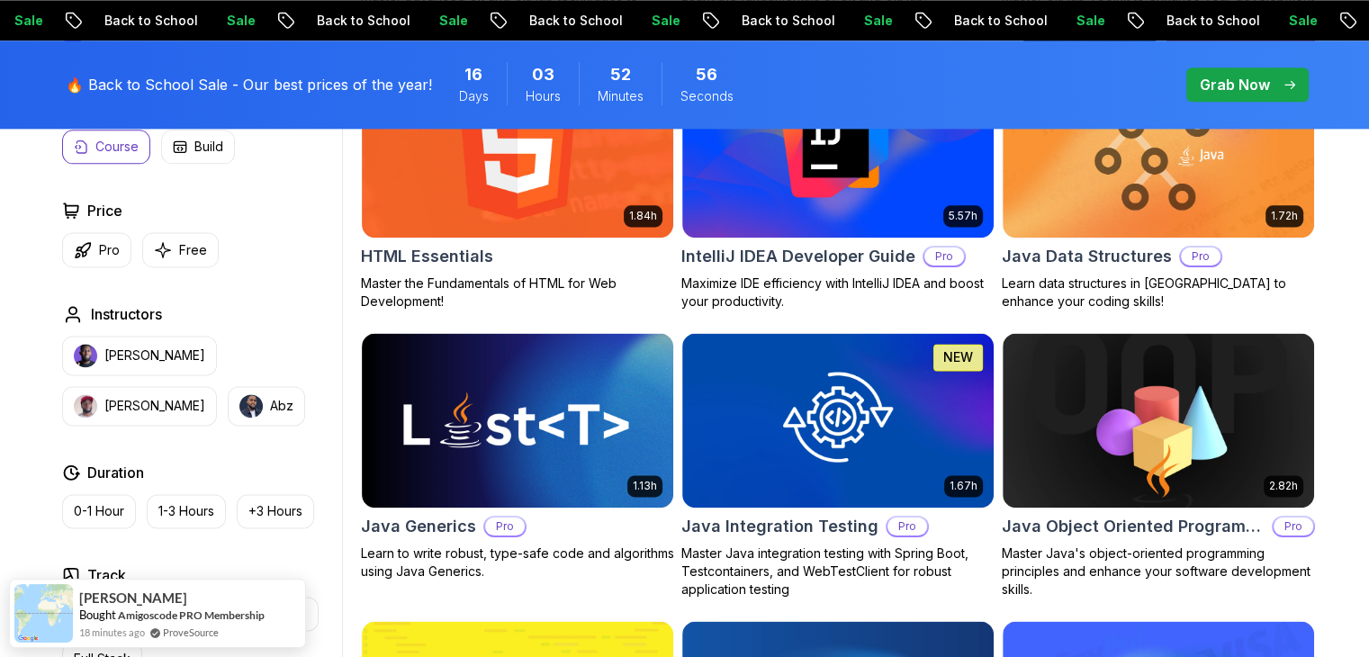
click at [0, 444] on div "Filters 1 Filters 1 Applied Filters Clear All course Type Course Build Price Pr…" at bounding box center [684, 437] width 1369 height 4488
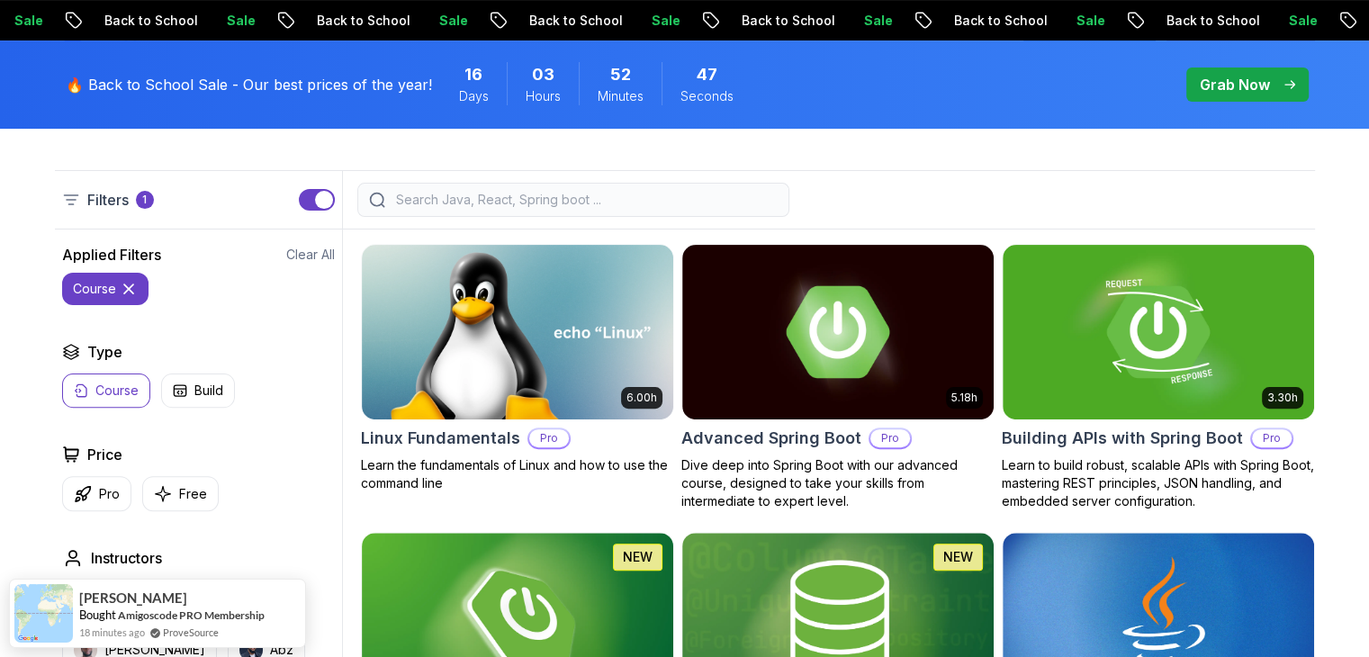
scroll to position [540, 0]
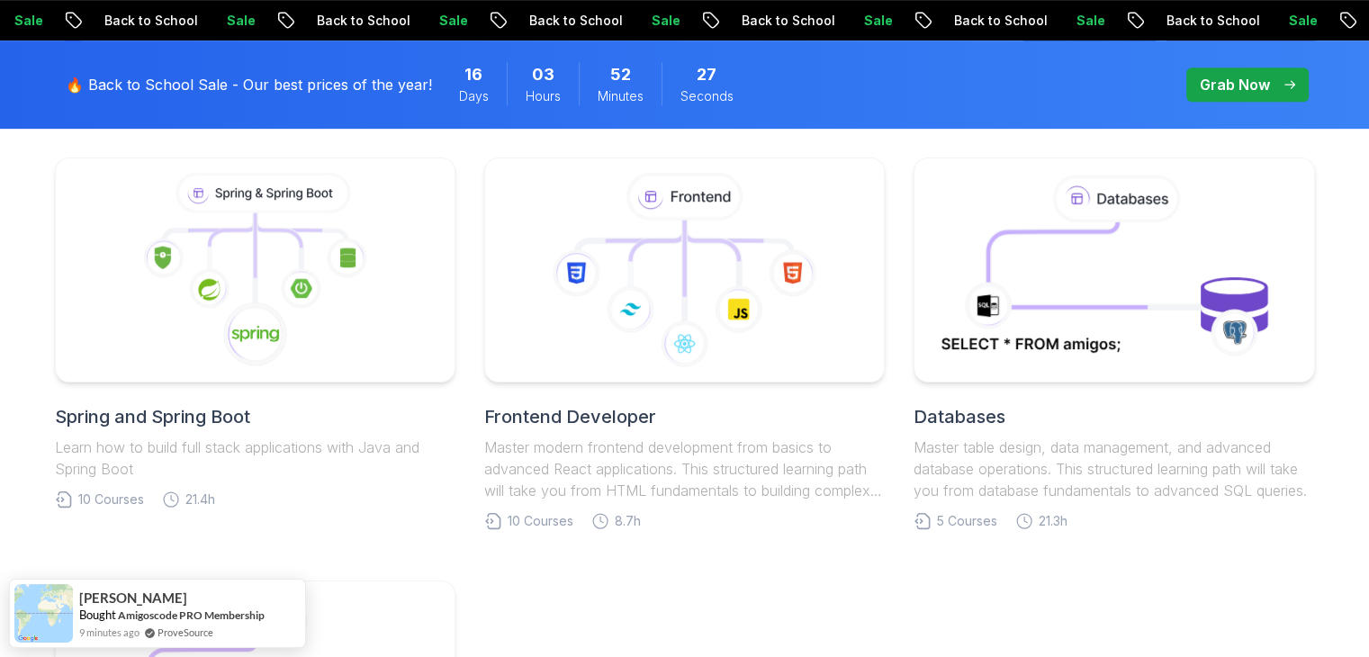
scroll to position [810, 0]
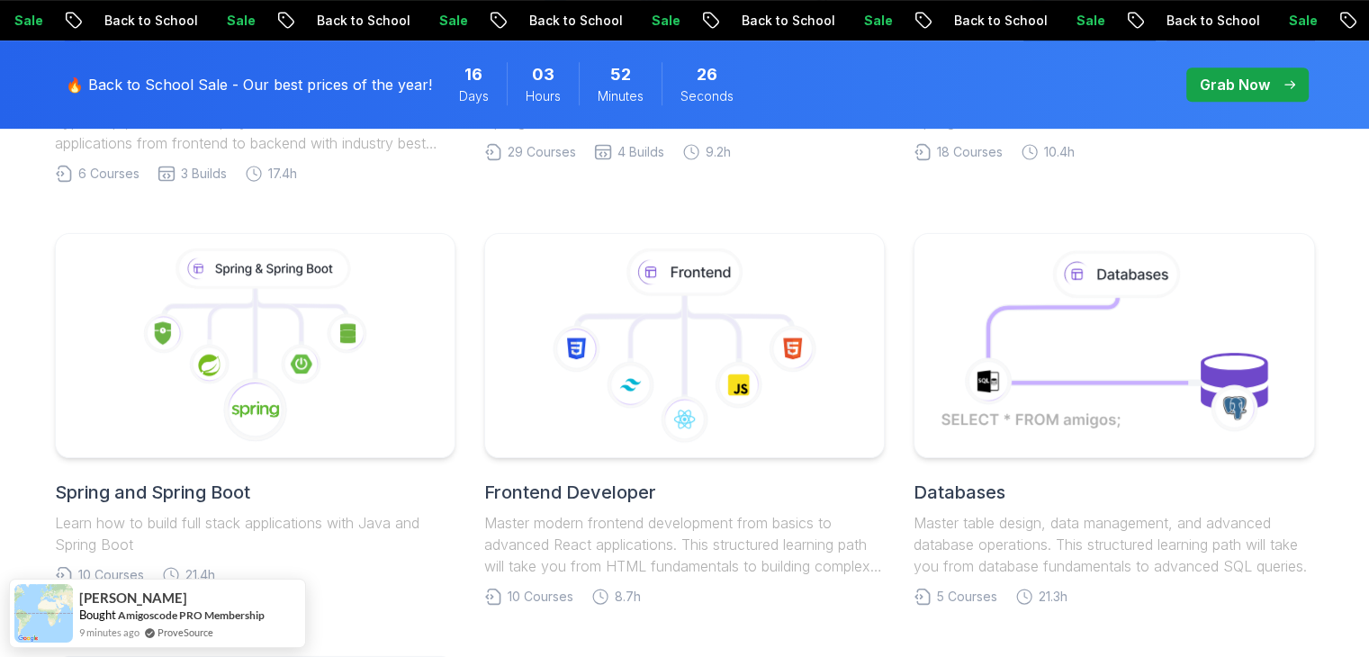
click at [190, 494] on h2 "Spring and Spring Boot" at bounding box center [255, 492] width 401 height 25
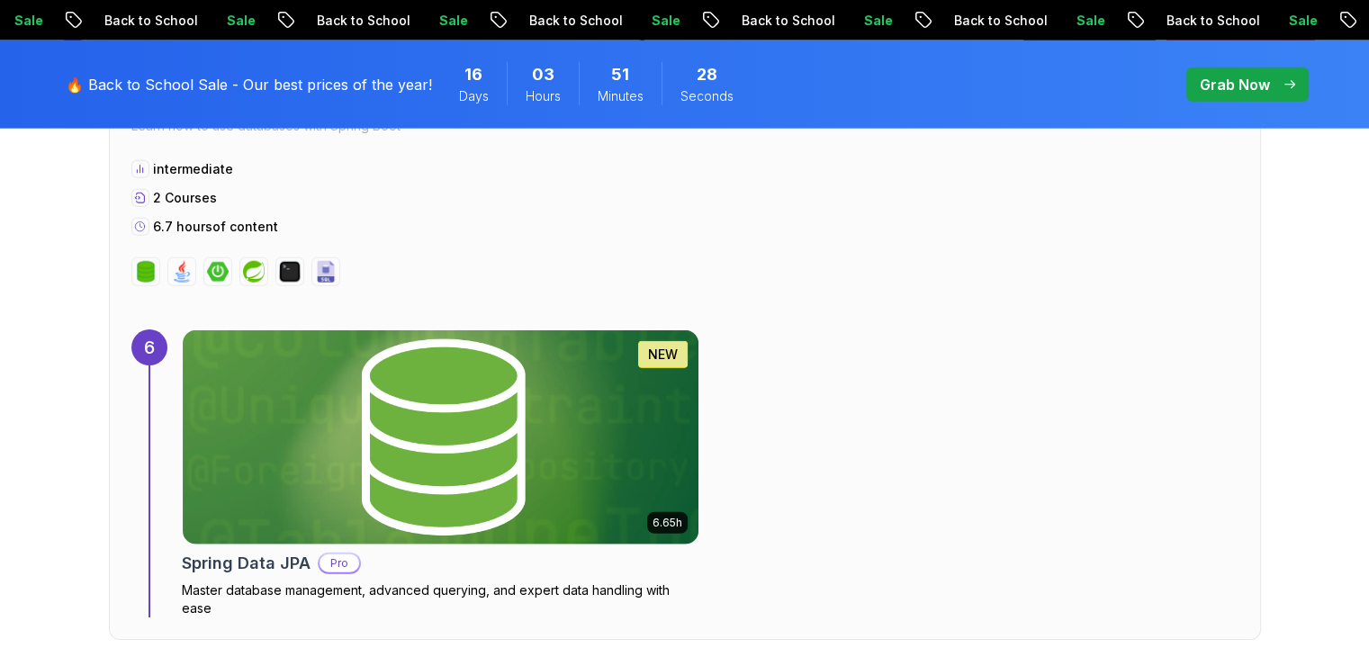
scroll to position [4231, 0]
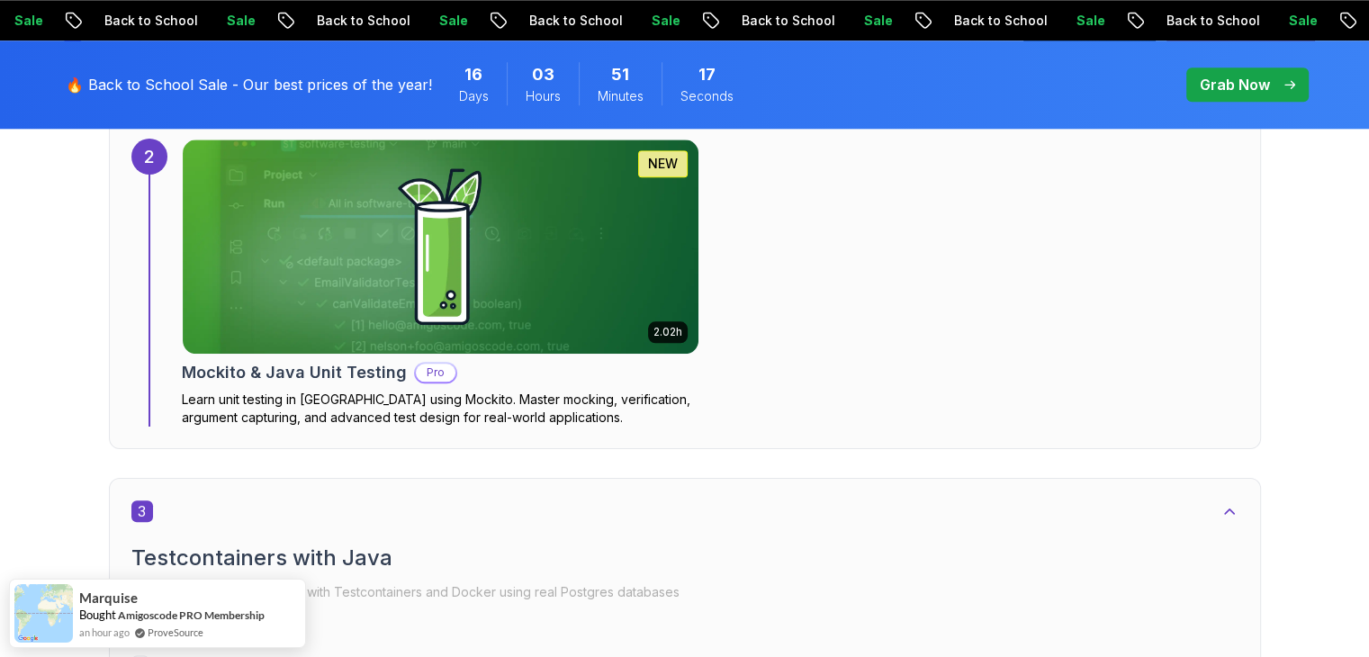
scroll to position [2250, 0]
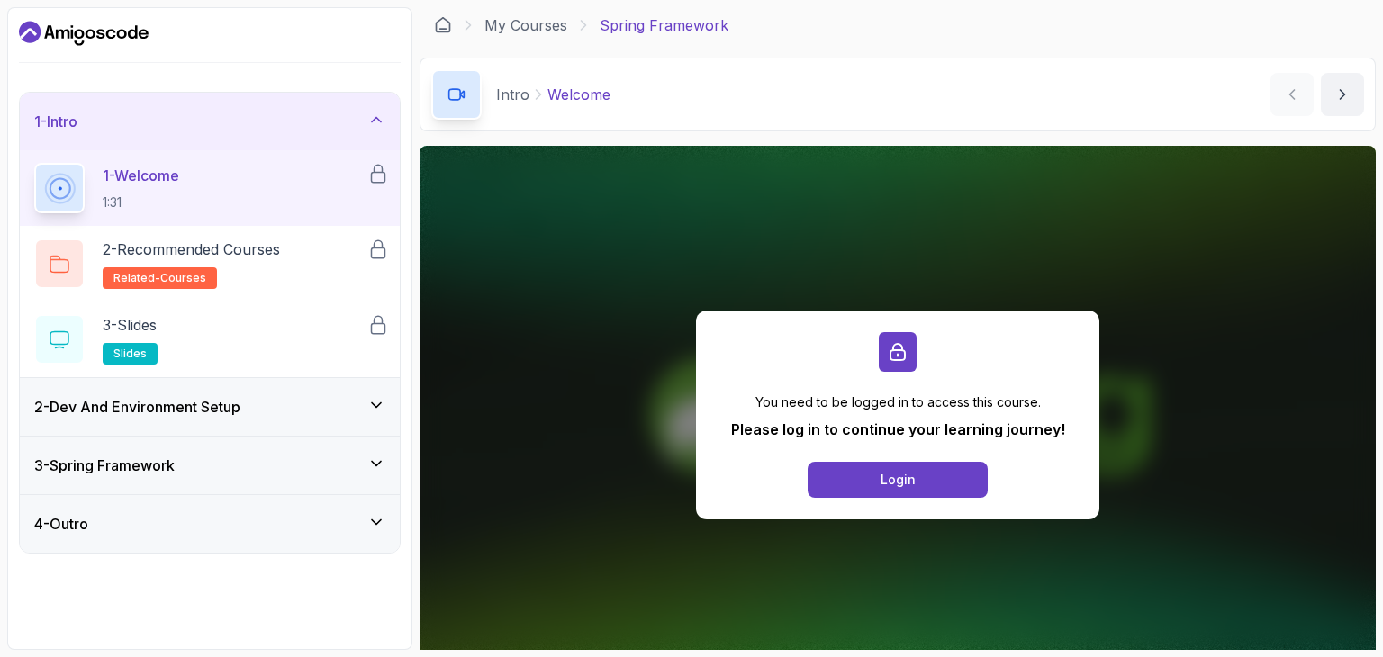
scroll to position [158, 0]
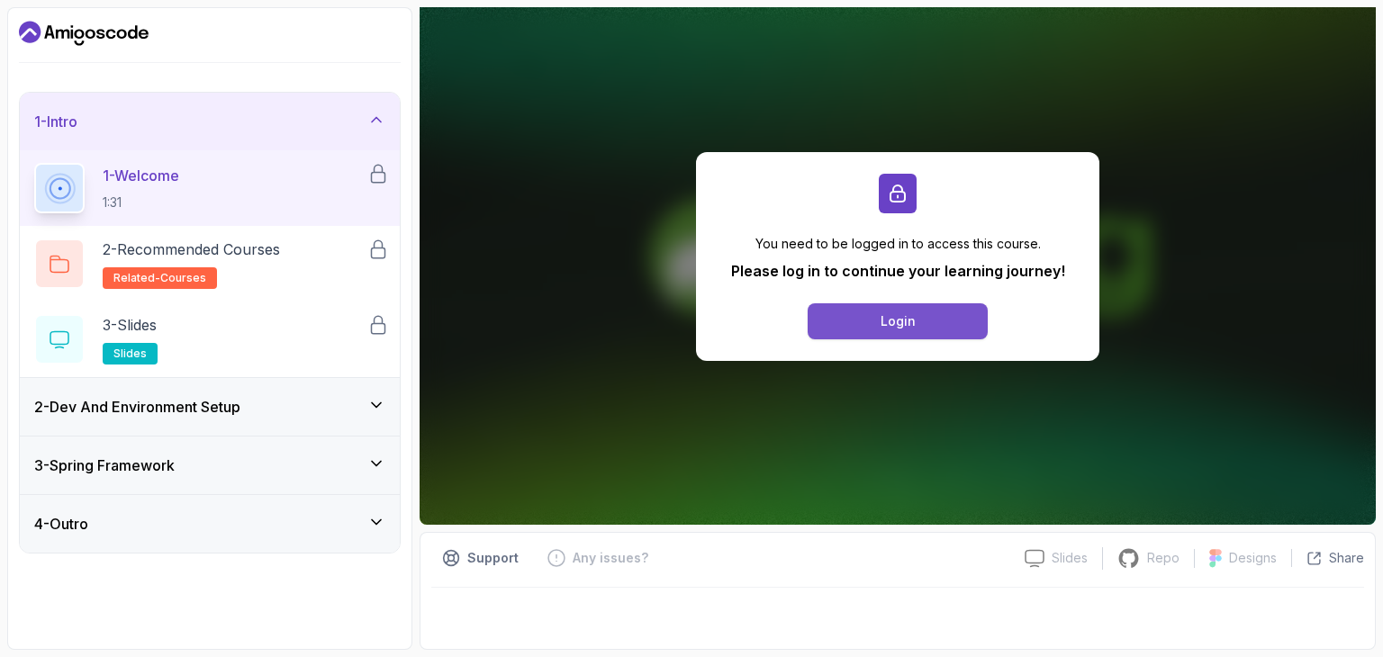
click at [897, 324] on div "Login" at bounding box center [897, 321] width 35 height 18
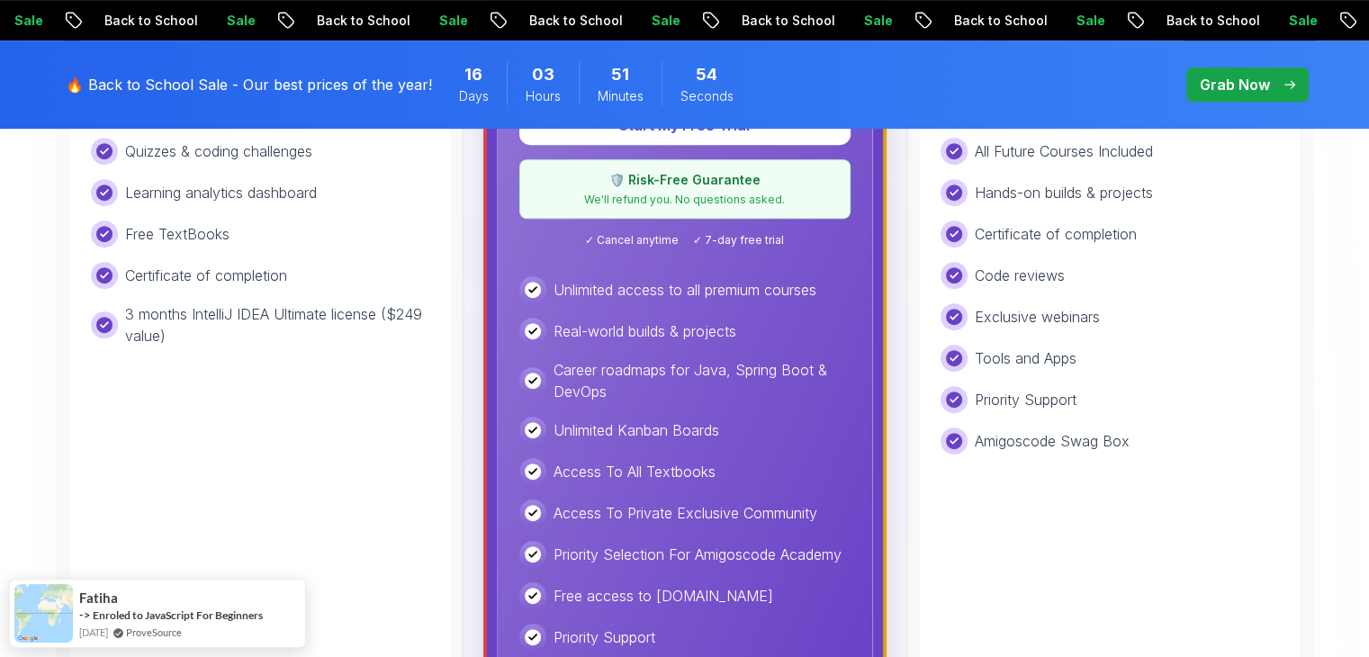
scroll to position [540, 0]
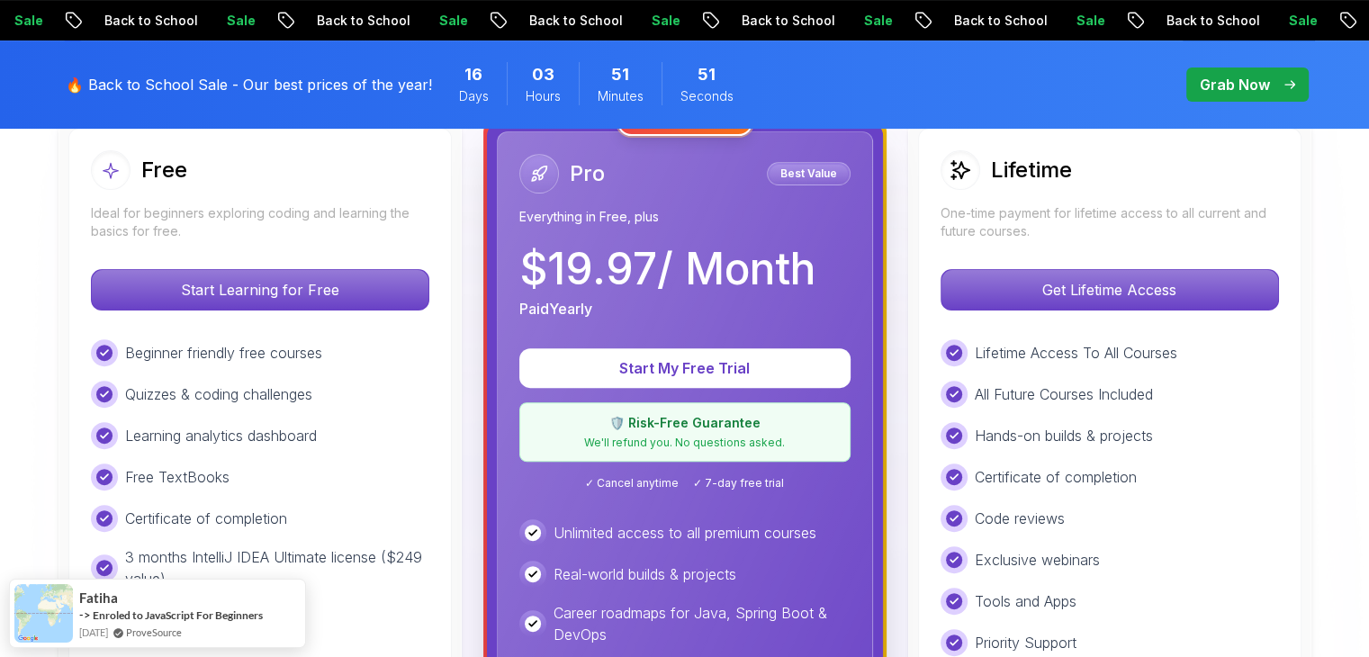
click at [724, 272] on p "$ 19.97 / Month" at bounding box center [667, 269] width 296 height 43
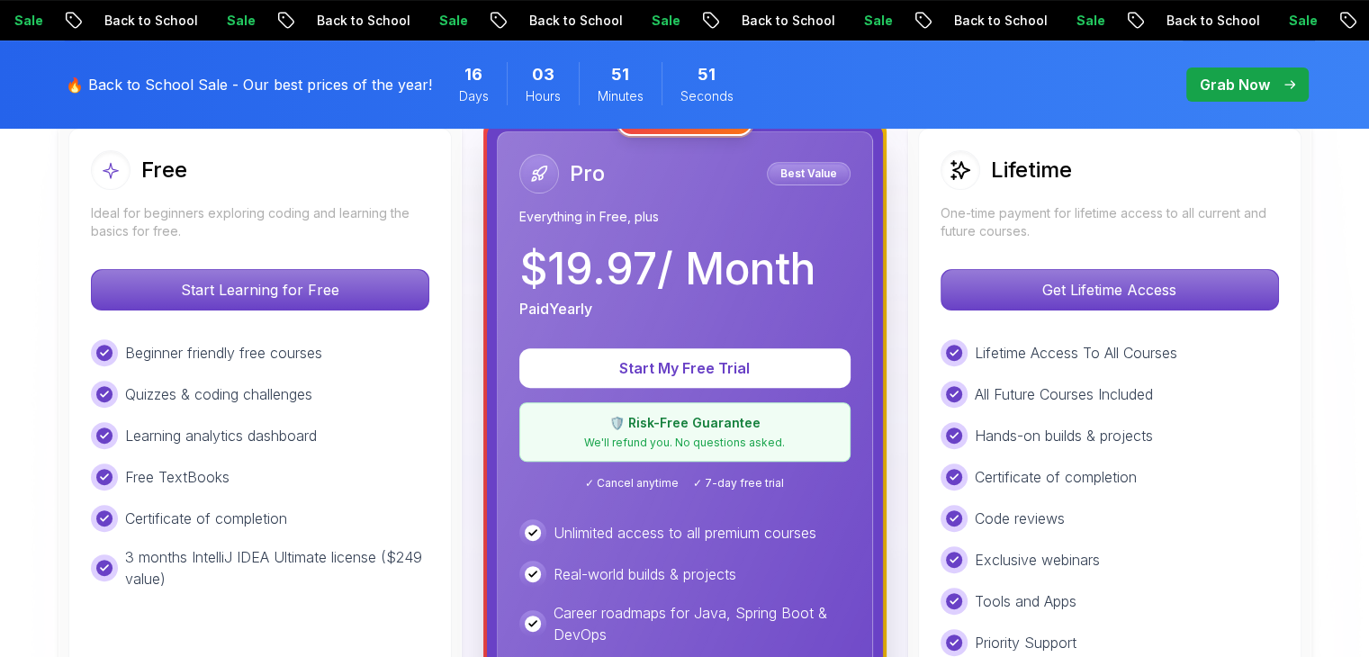
click at [724, 272] on p "$ 19.97 / Month" at bounding box center [667, 269] width 296 height 43
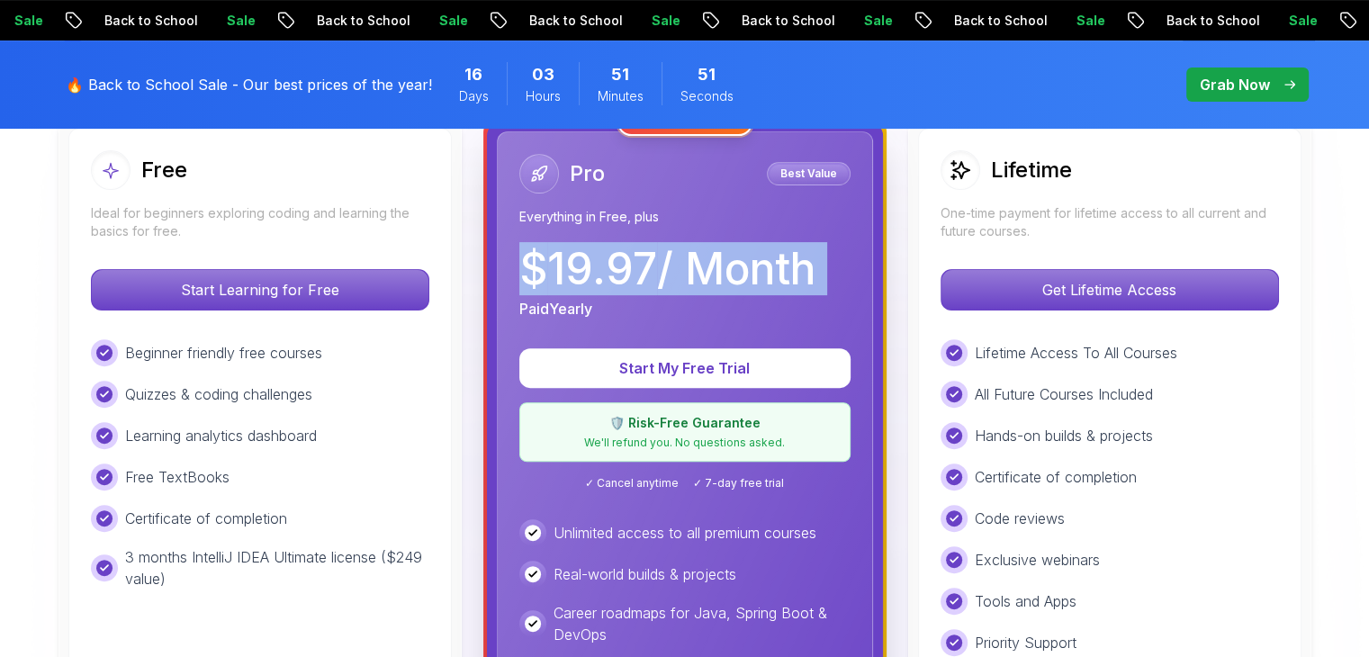
click at [724, 272] on p "$ 19.97 / Month" at bounding box center [667, 269] width 296 height 43
click at [731, 279] on p "$ 19.97 / Month" at bounding box center [667, 269] width 296 height 43
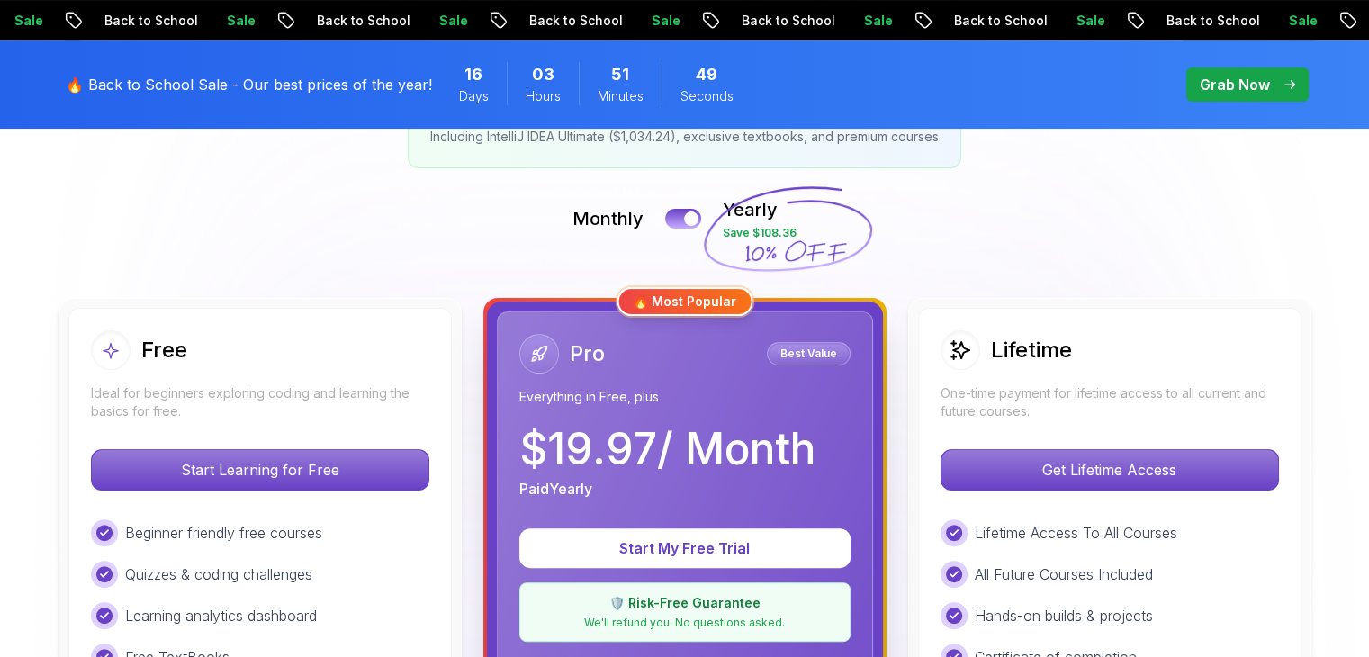
scroll to position [360, 0]
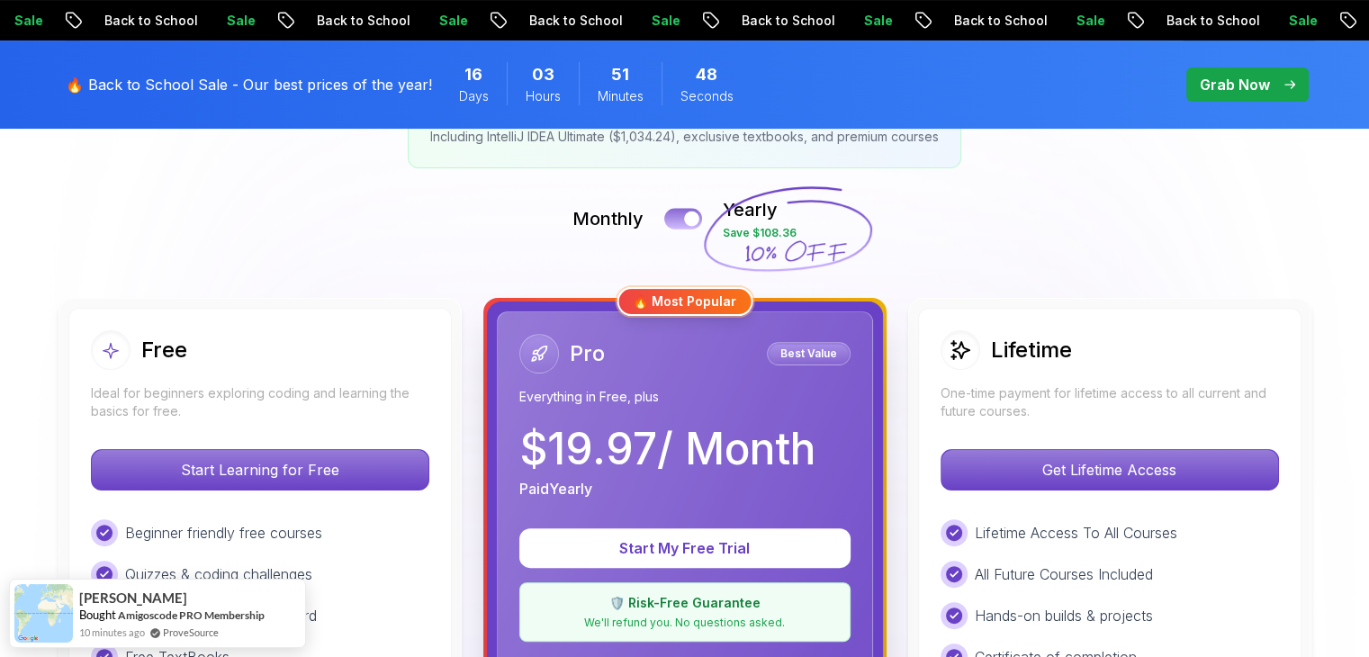
click at [677, 221] on button at bounding box center [683, 218] width 38 height 21
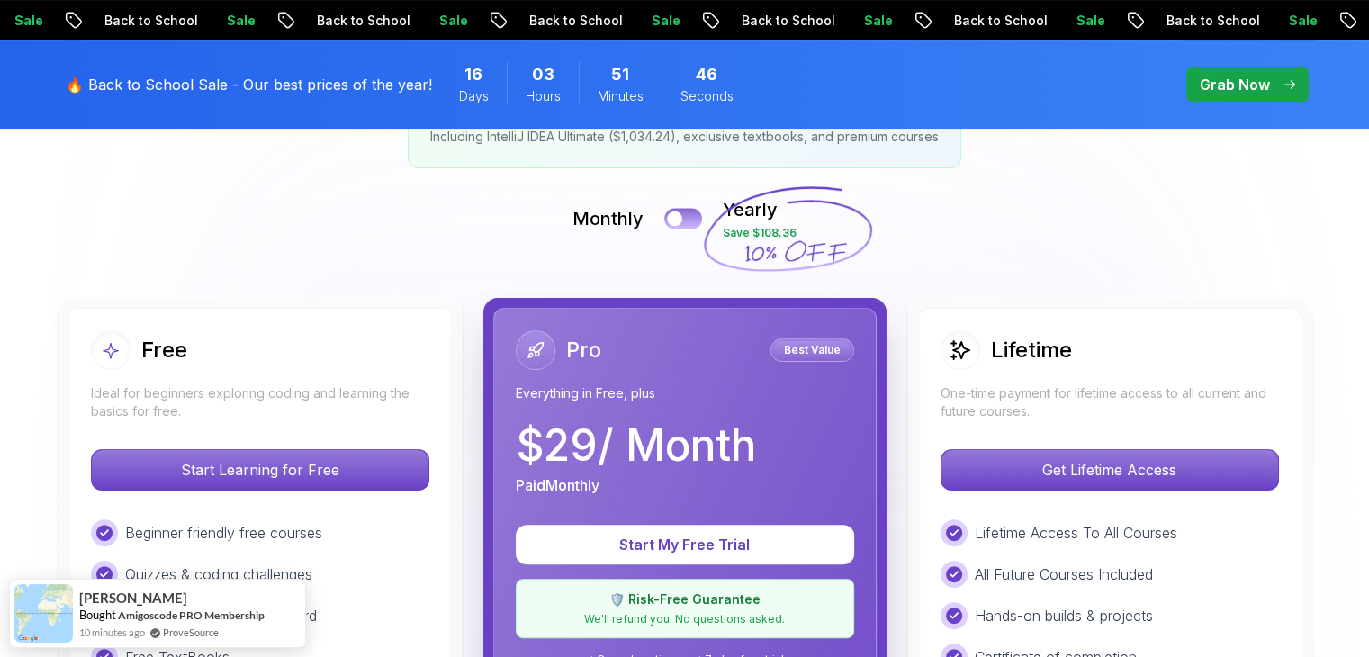
click at [682, 221] on div at bounding box center [674, 219] width 15 height 15
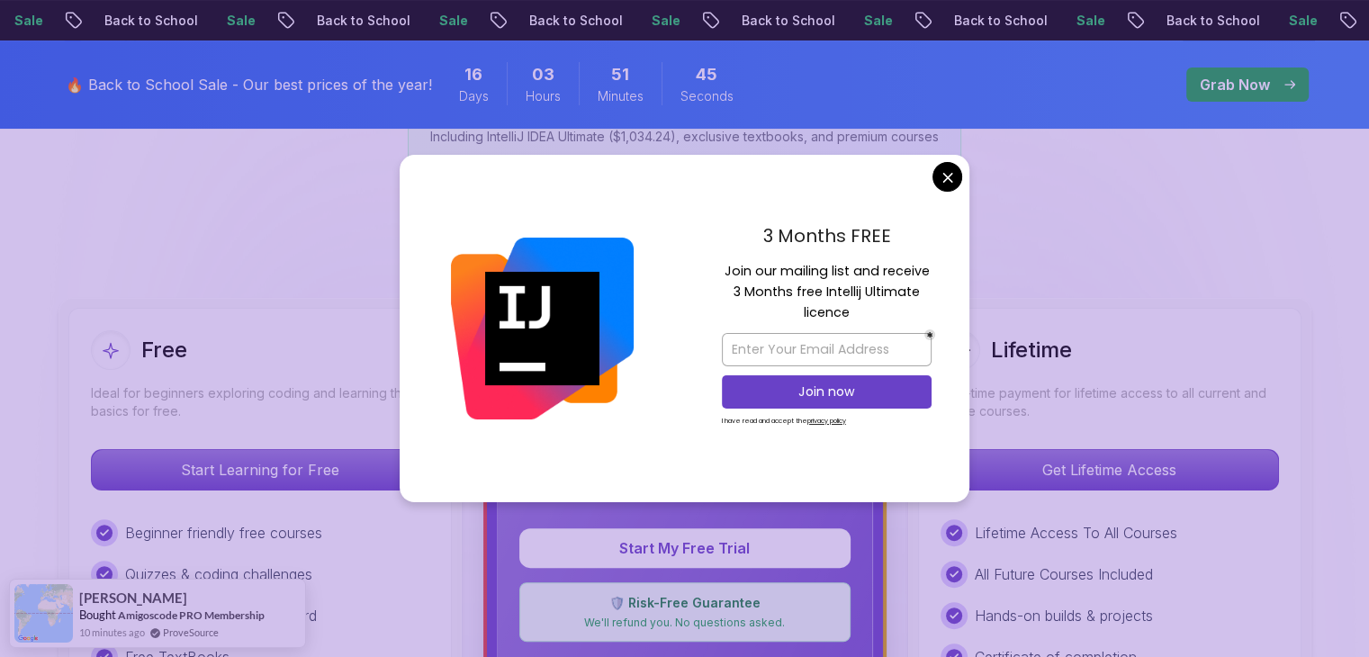
click at [927, 182] on div "3 Months FREE Join our mailing list and receive 3 Months free Intellij Ultimate…" at bounding box center [826, 328] width 285 height 347
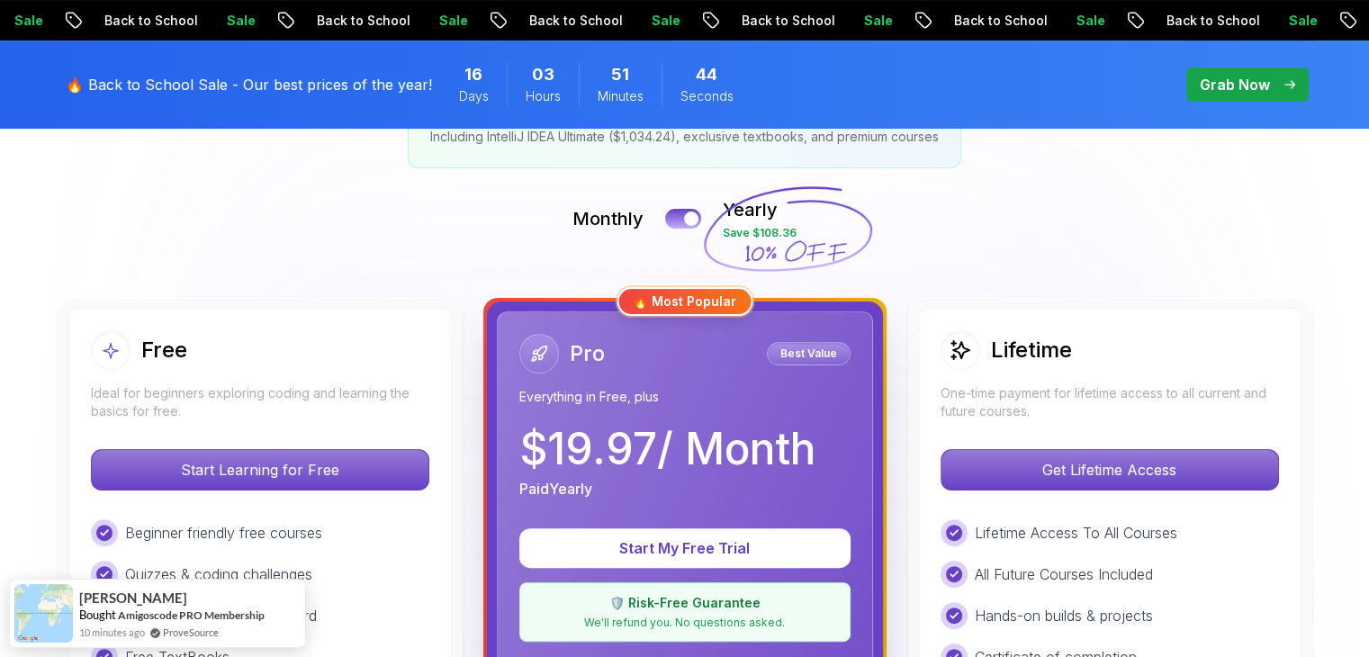
click at [683, 221] on button at bounding box center [683, 218] width 38 height 21
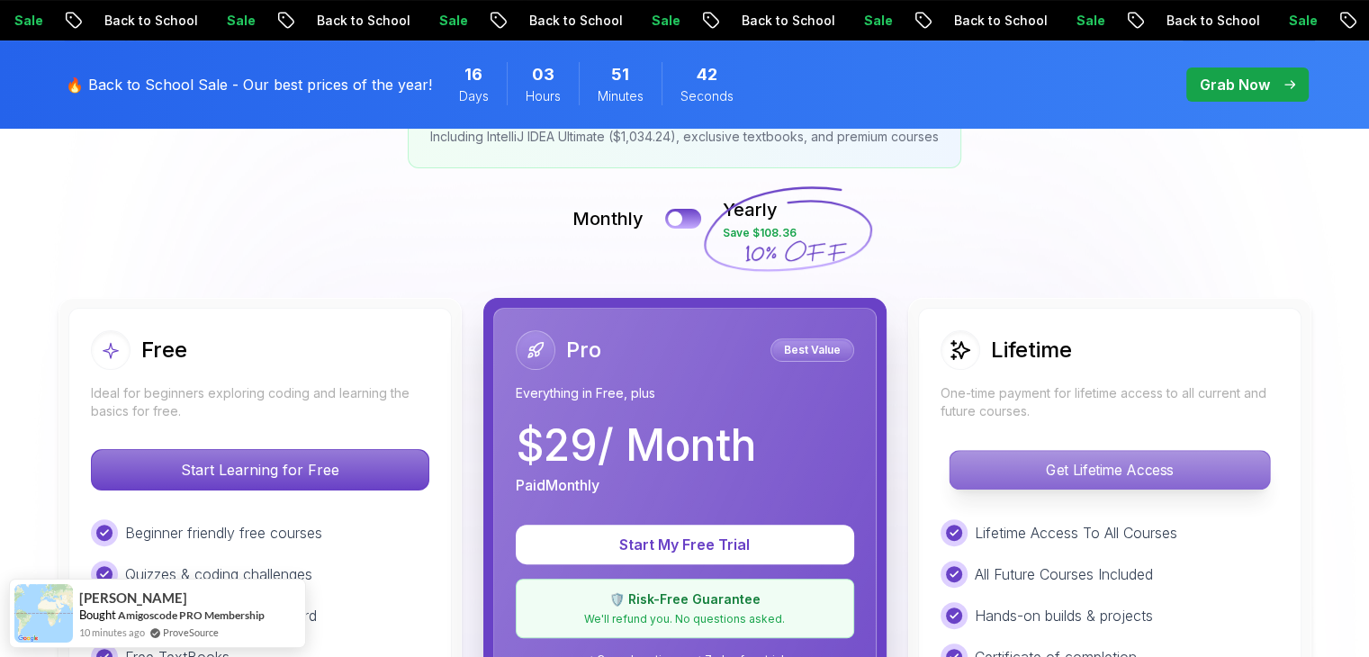
click at [1077, 455] on p "Get Lifetime Access" at bounding box center [1110, 470] width 320 height 38
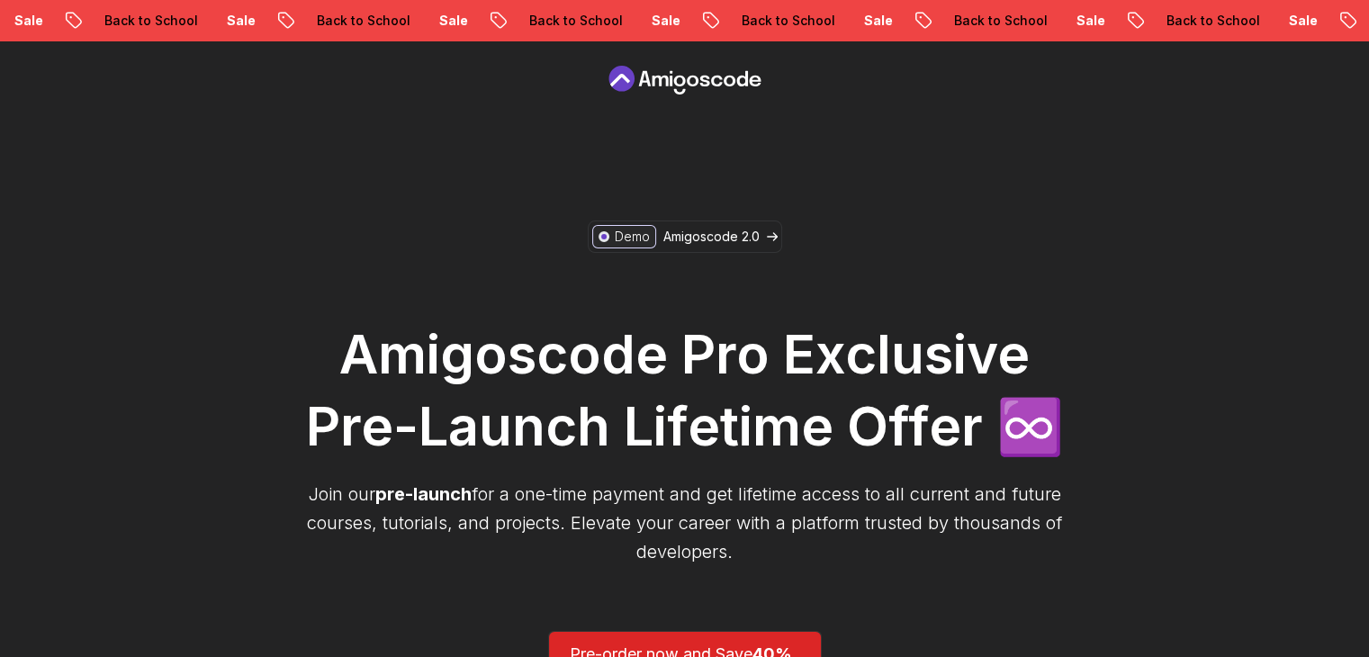
scroll to position [540, 0]
